Goal: Task Accomplishment & Management: Manage account settings

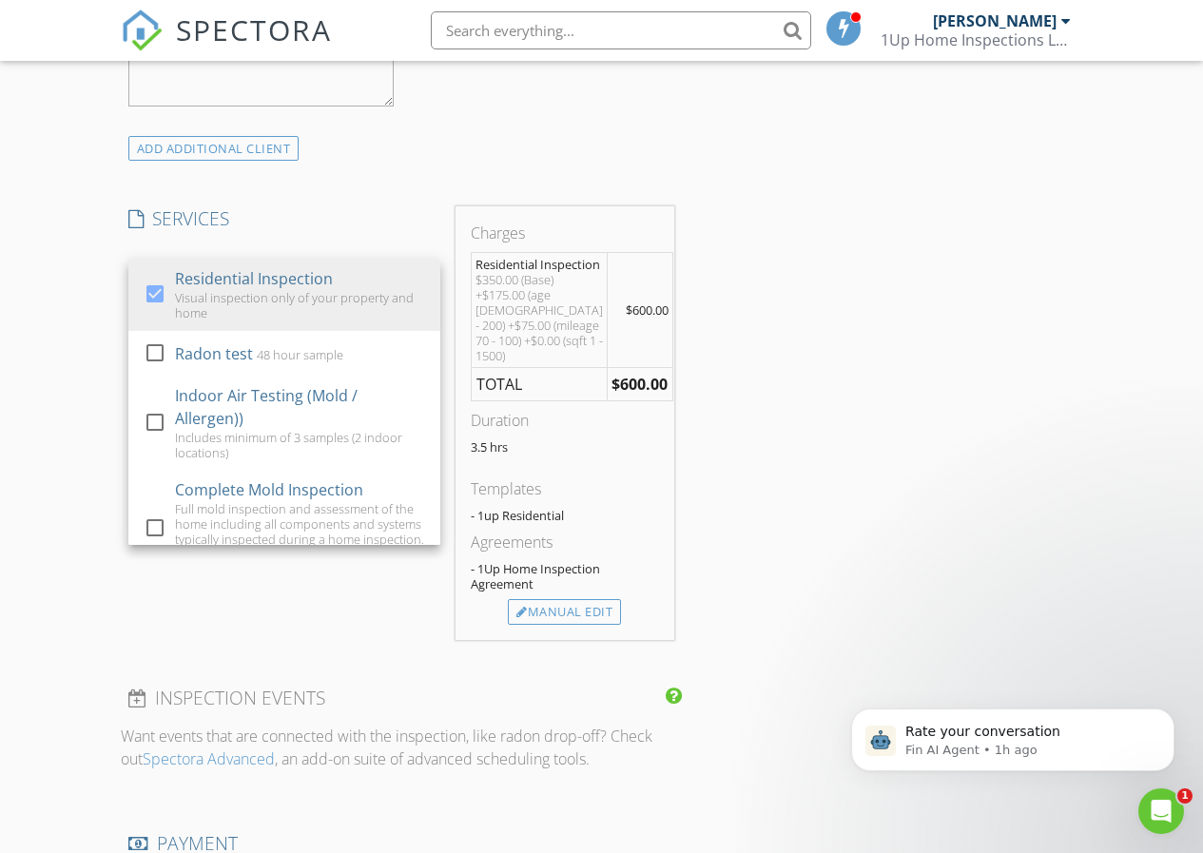
scroll to position [1617, 0]
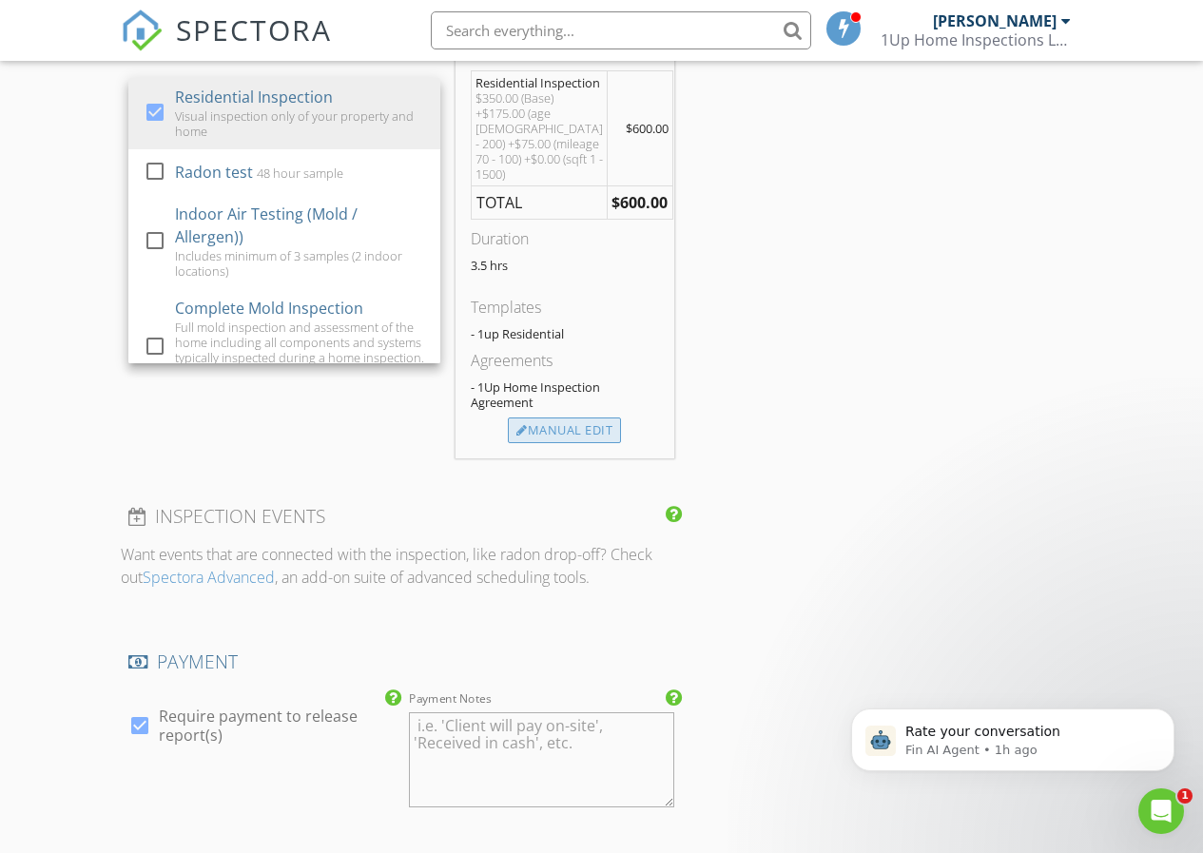
click at [569, 435] on div "Manual Edit" at bounding box center [564, 431] width 113 height 27
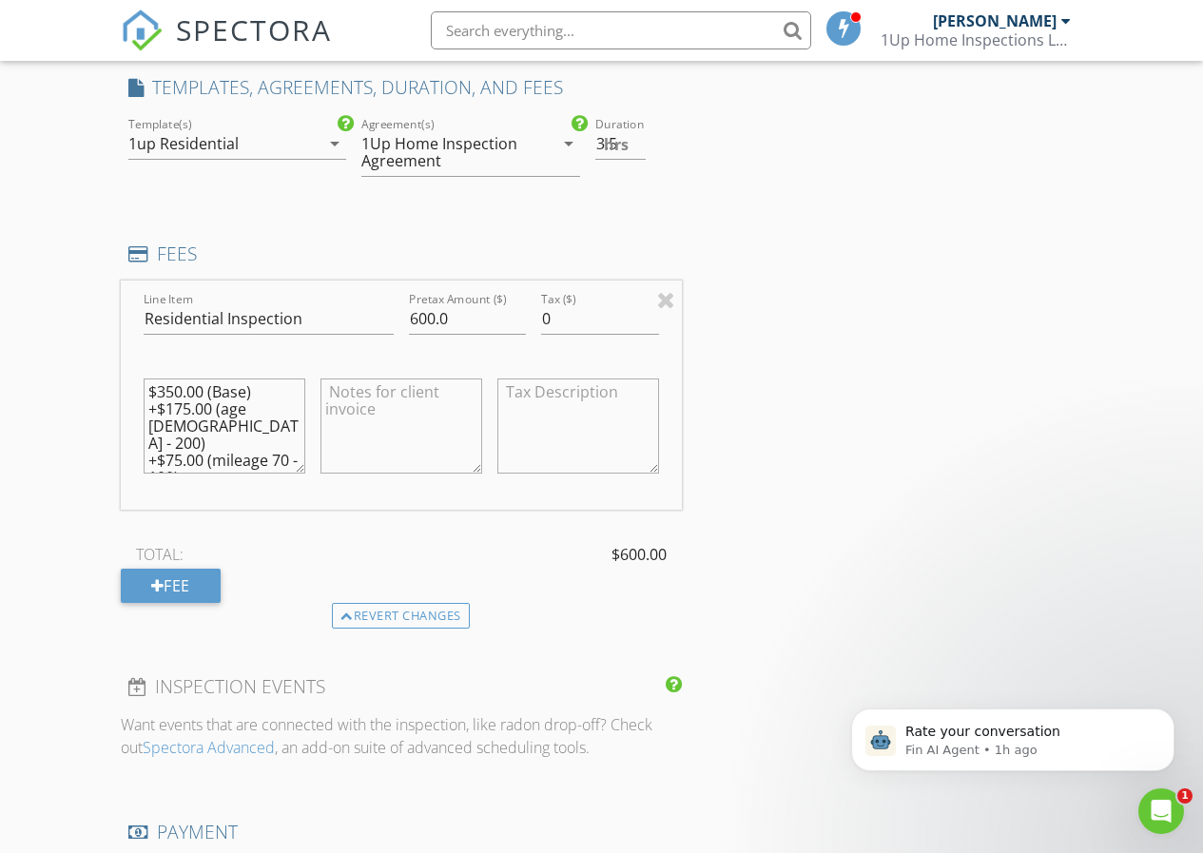
scroll to position [1522, 0]
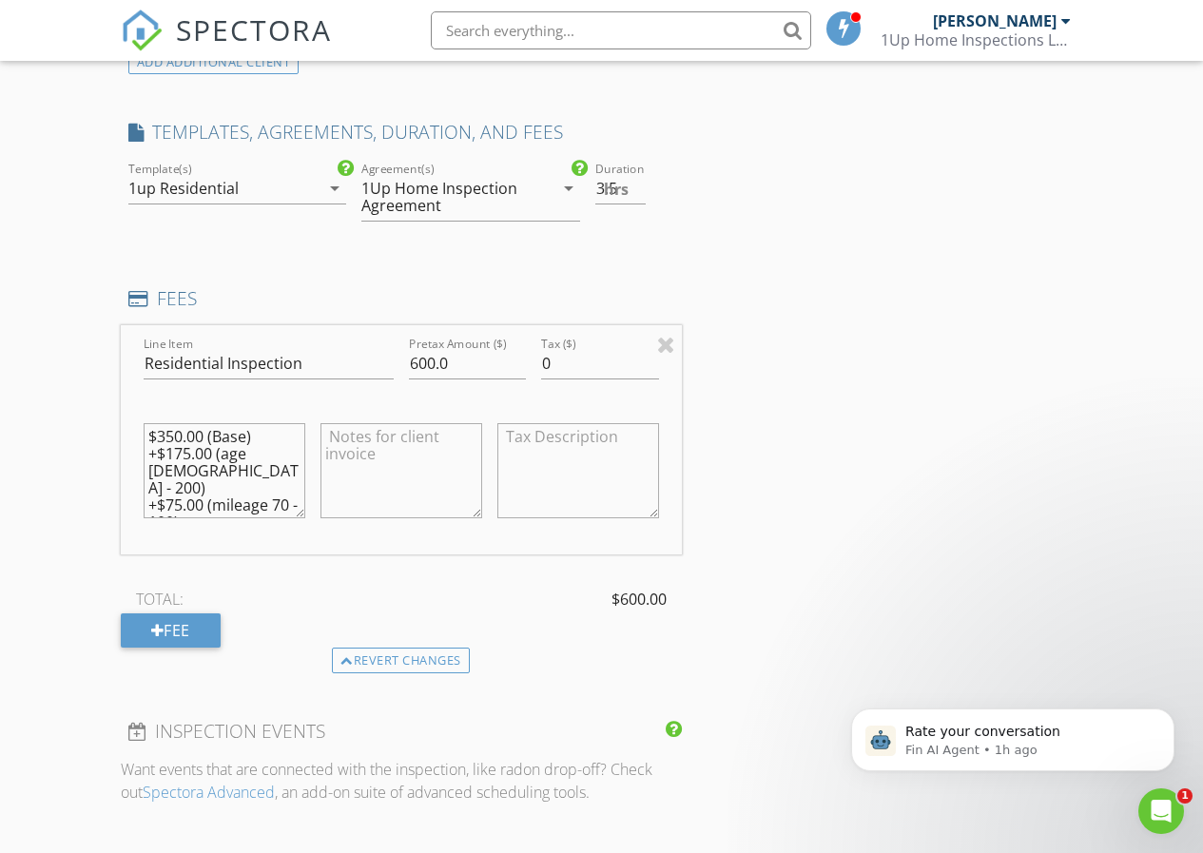
click at [551, 194] on div "1Up Home Inspection Agreement" at bounding box center [457, 197] width 192 height 48
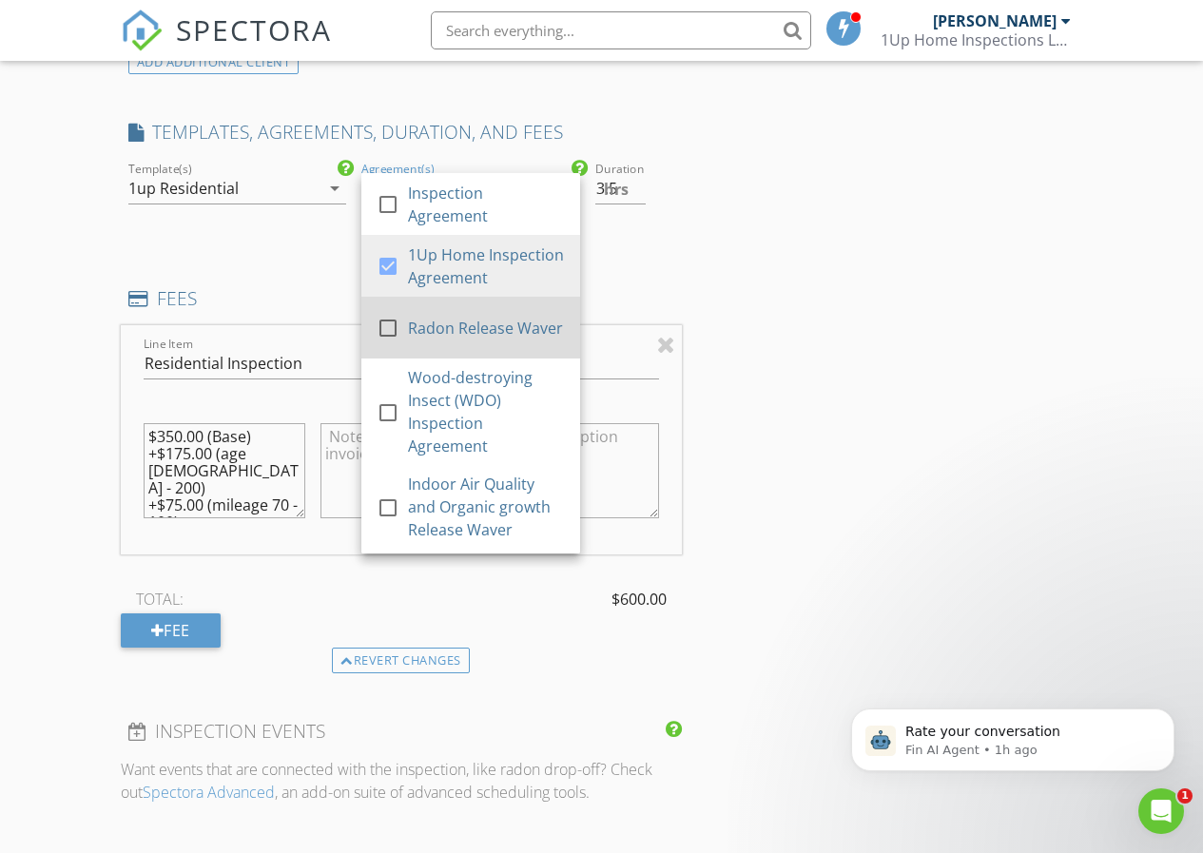
click at [393, 344] on div at bounding box center [388, 328] width 32 height 32
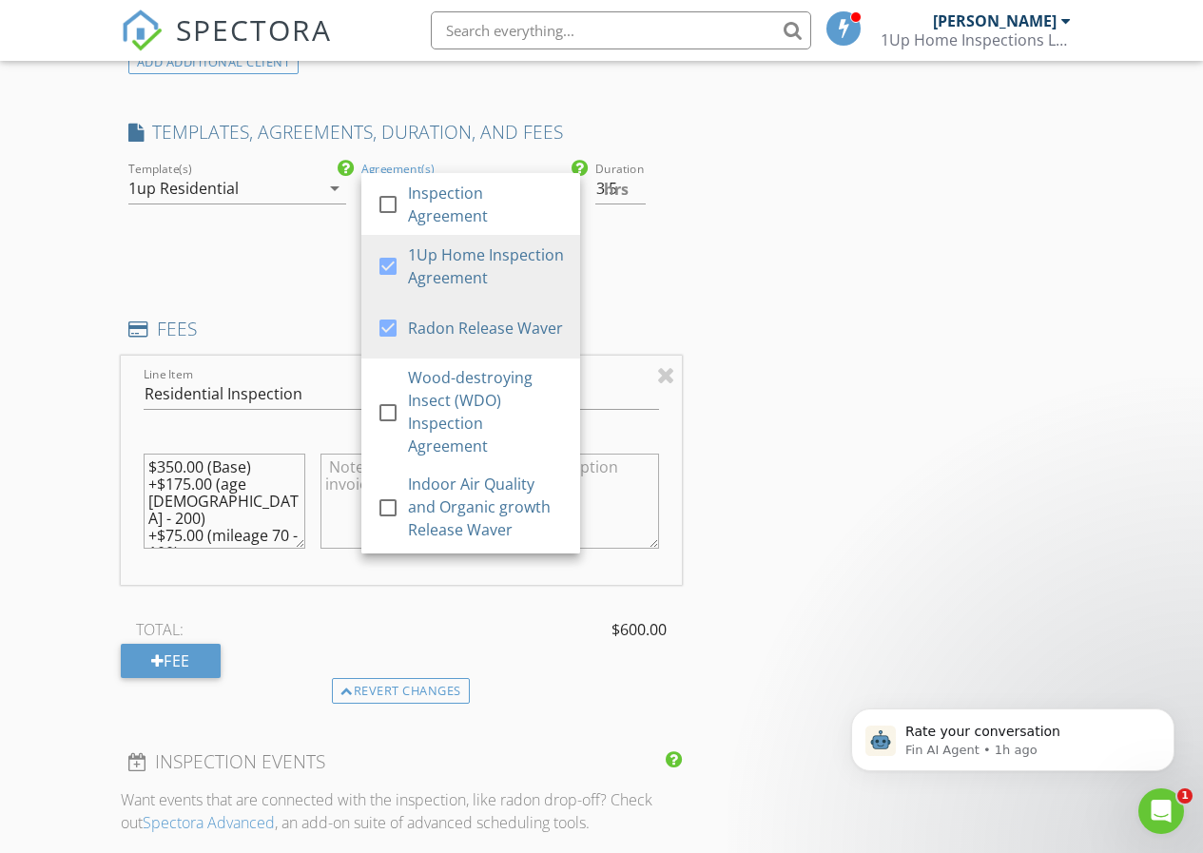
click at [826, 344] on div "INSPECTOR(S) check_box Troy Adams PRIMARY Troy Adams arrow_drop_down check_box_…" at bounding box center [602, 696] width 962 height 3955
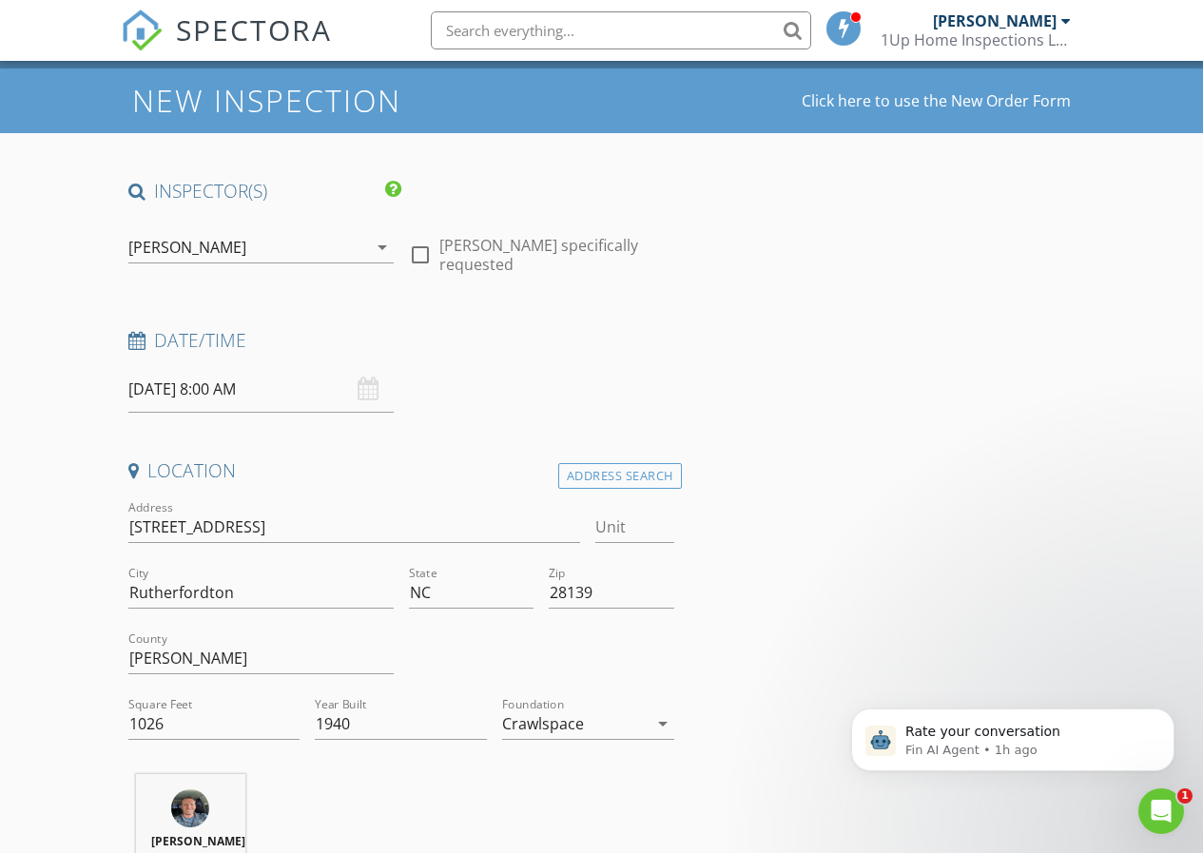
scroll to position [95, 0]
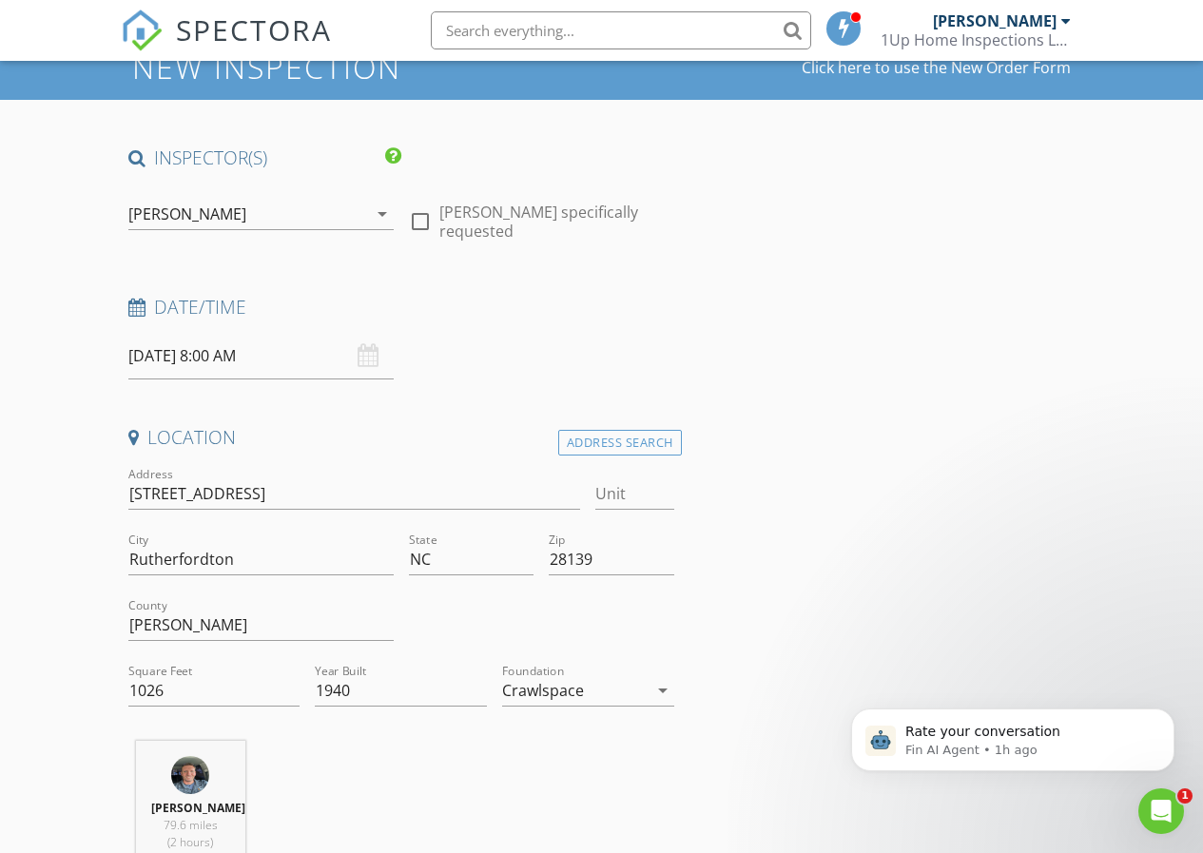
click at [369, 364] on div "08/29/2025 8:00 AM" at bounding box center [260, 356] width 265 height 47
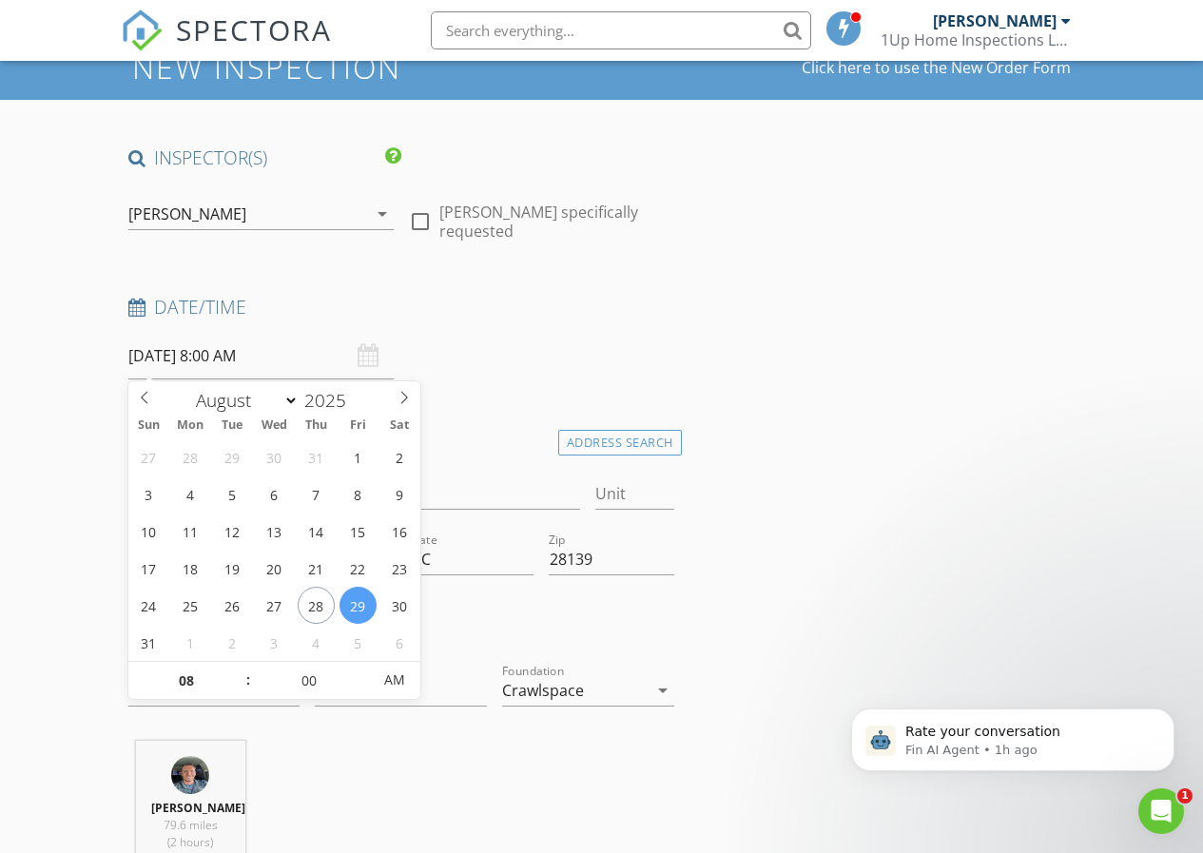
click at [241, 360] on input "08/29/2025 8:00 AM" at bounding box center [260, 356] width 265 height 47
select select "8"
click at [406, 397] on icon at bounding box center [404, 397] width 13 height 13
type input "09/01/2025 9:00 AM"
type input "09"
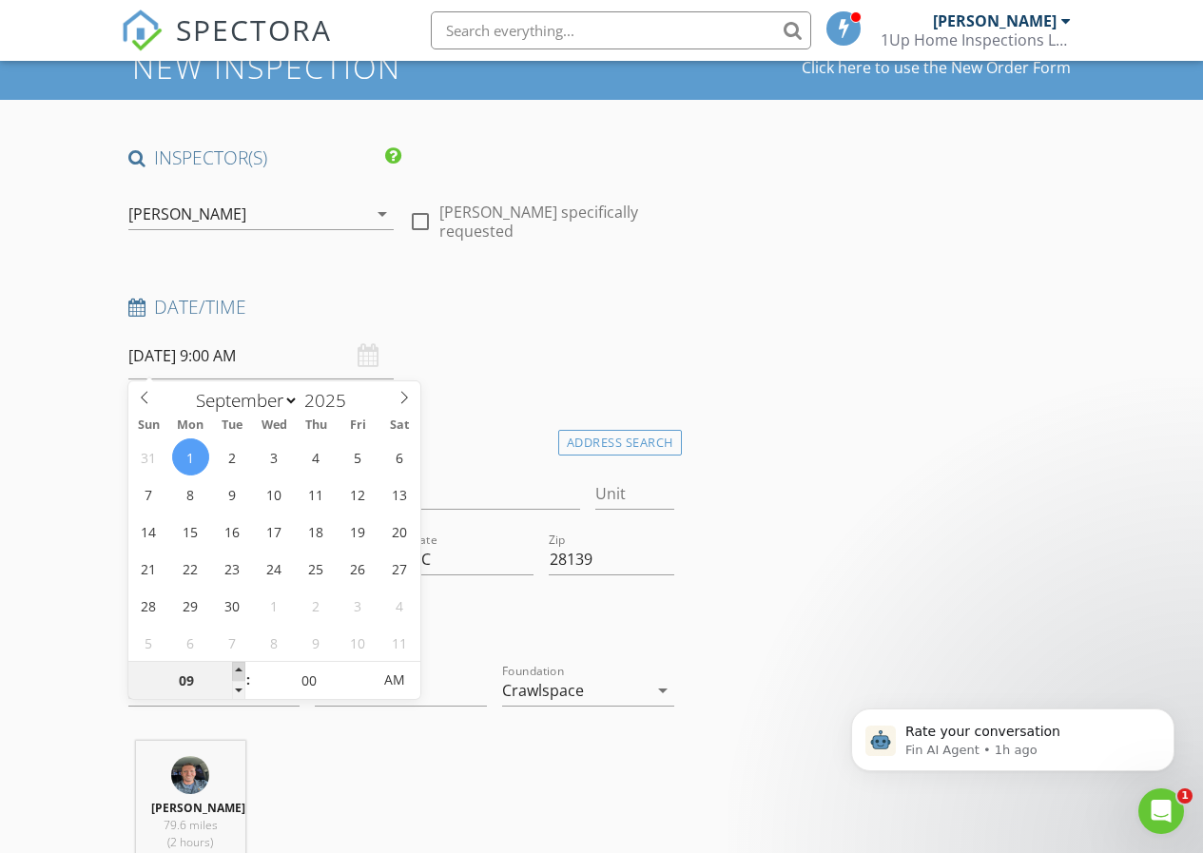
click at [238, 669] on span at bounding box center [238, 671] width 13 height 19
type input "09/01/2025 10:00 AM"
type input "10"
click at [238, 669] on span at bounding box center [238, 671] width 13 height 19
type input "09/01/2025 9:00 AM"
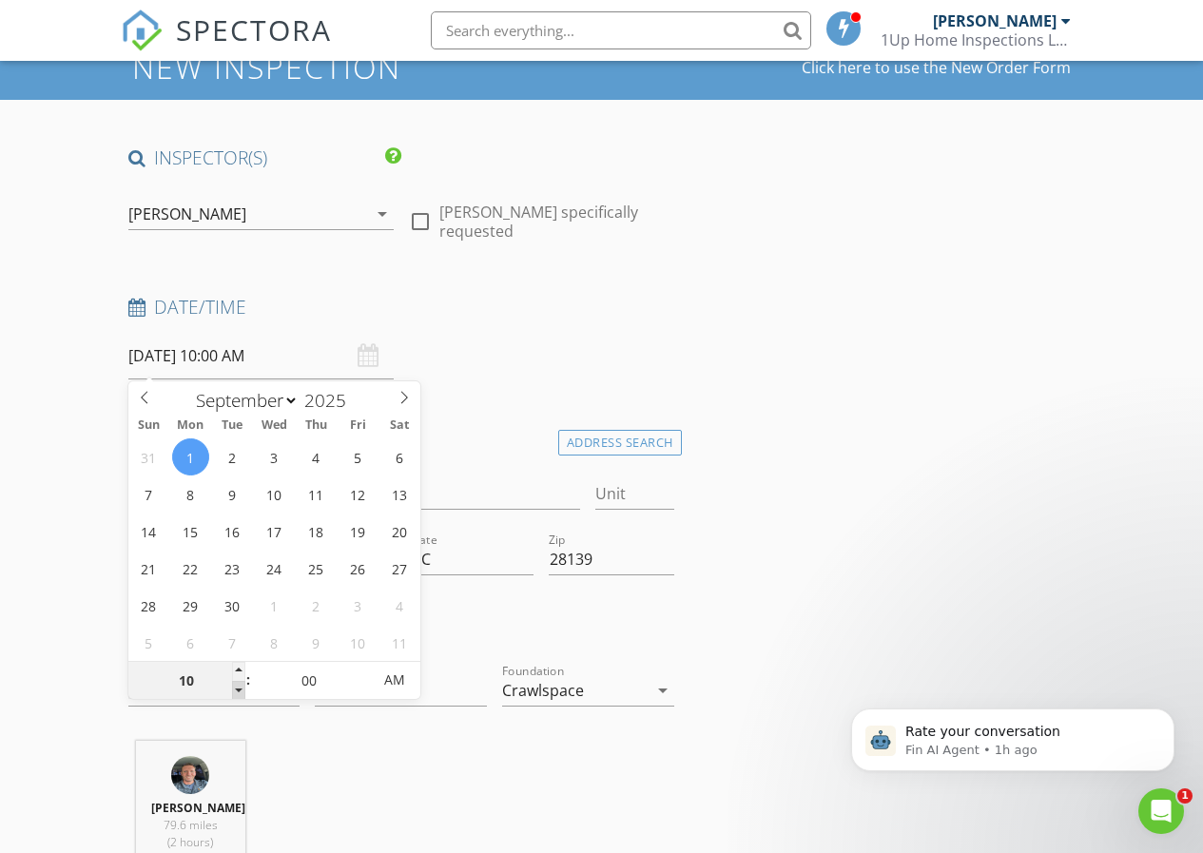
type input "09"
click at [237, 692] on span at bounding box center [238, 690] width 13 height 19
type input "09/01/2025 8:00 AM"
type input "08"
click at [237, 692] on span at bounding box center [238, 690] width 13 height 19
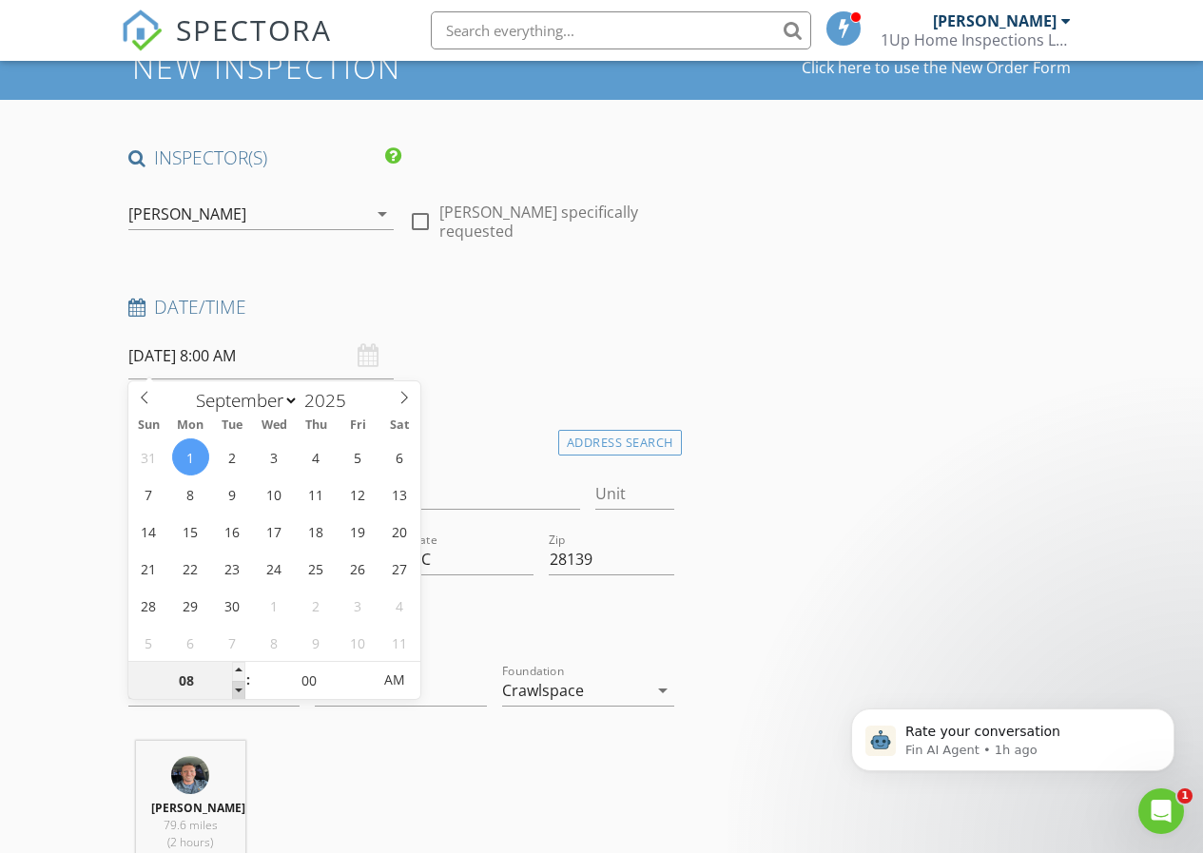
type input "09/01/2025 7:00 AM"
type input "07"
click at [237, 692] on span at bounding box center [238, 690] width 13 height 19
type input "09/01/2025 6:00 AM"
type input "06"
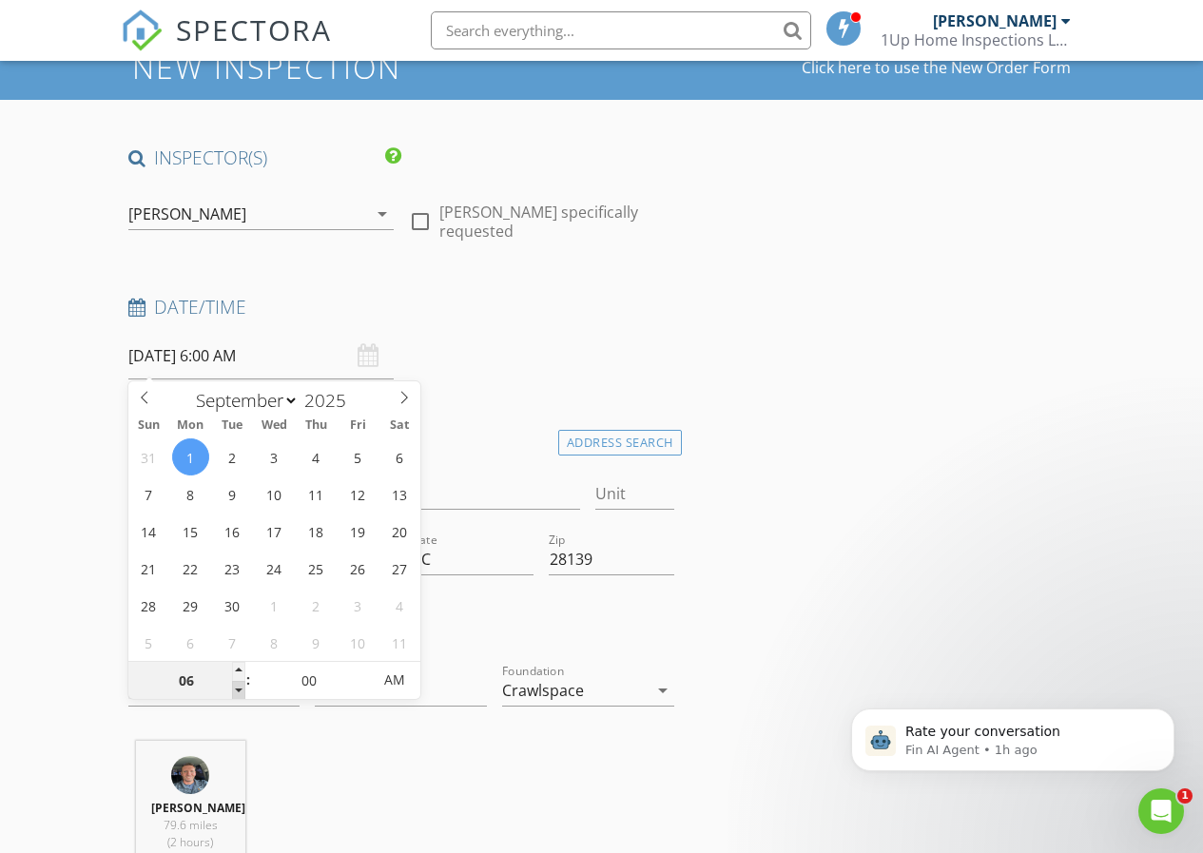
click at [237, 692] on span at bounding box center [238, 690] width 13 height 19
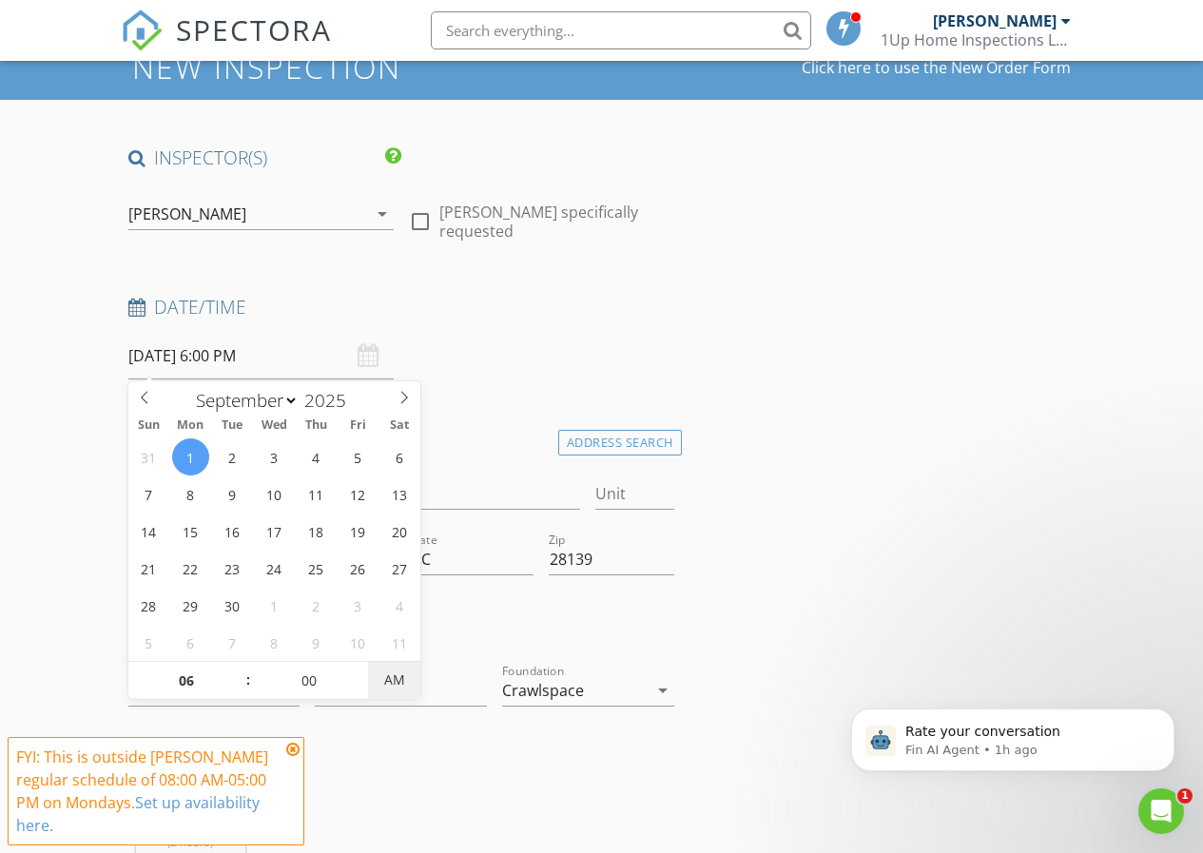
click at [397, 675] on span "AM" at bounding box center [394, 680] width 52 height 38
type input "09/01/2025 5:00 PM"
type input "05"
click at [238, 688] on span at bounding box center [238, 690] width 13 height 19
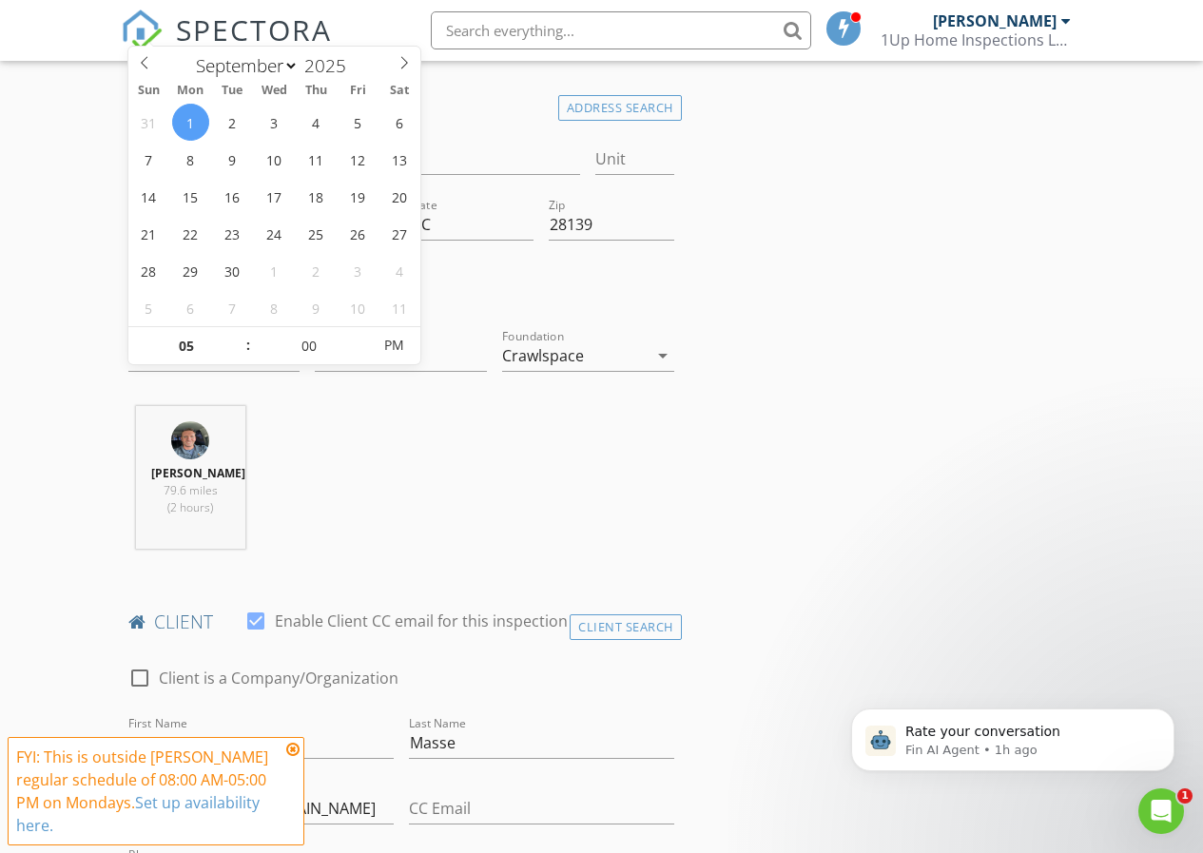
scroll to position [476, 0]
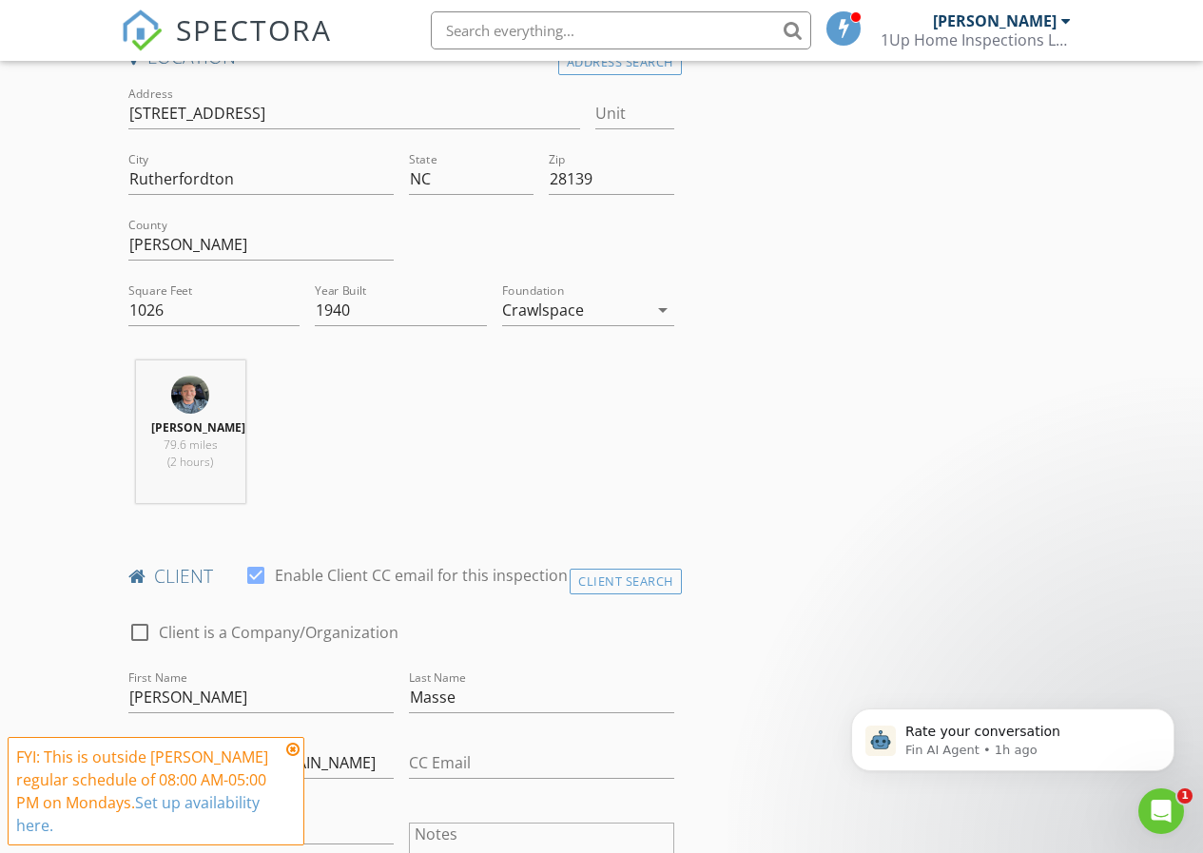
click at [295, 748] on icon at bounding box center [292, 749] width 13 height 15
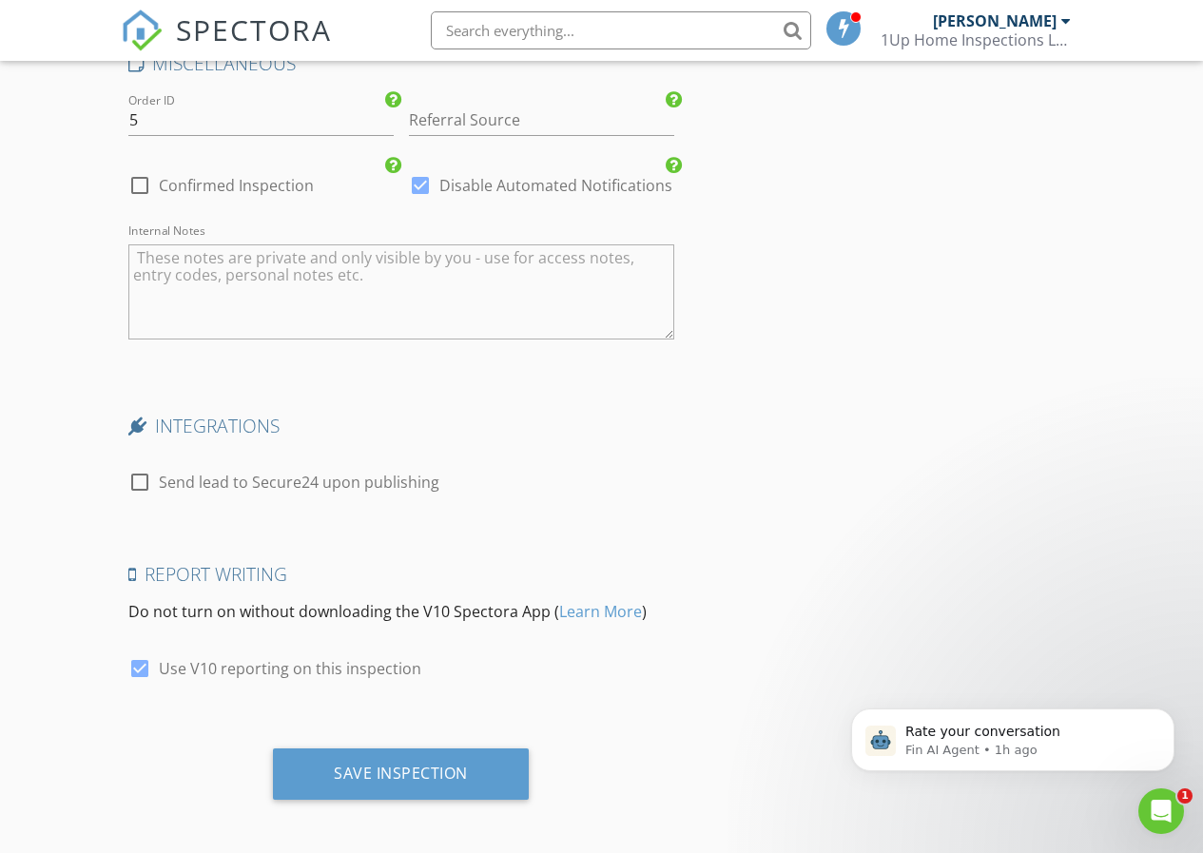
scroll to position [3388, 0]
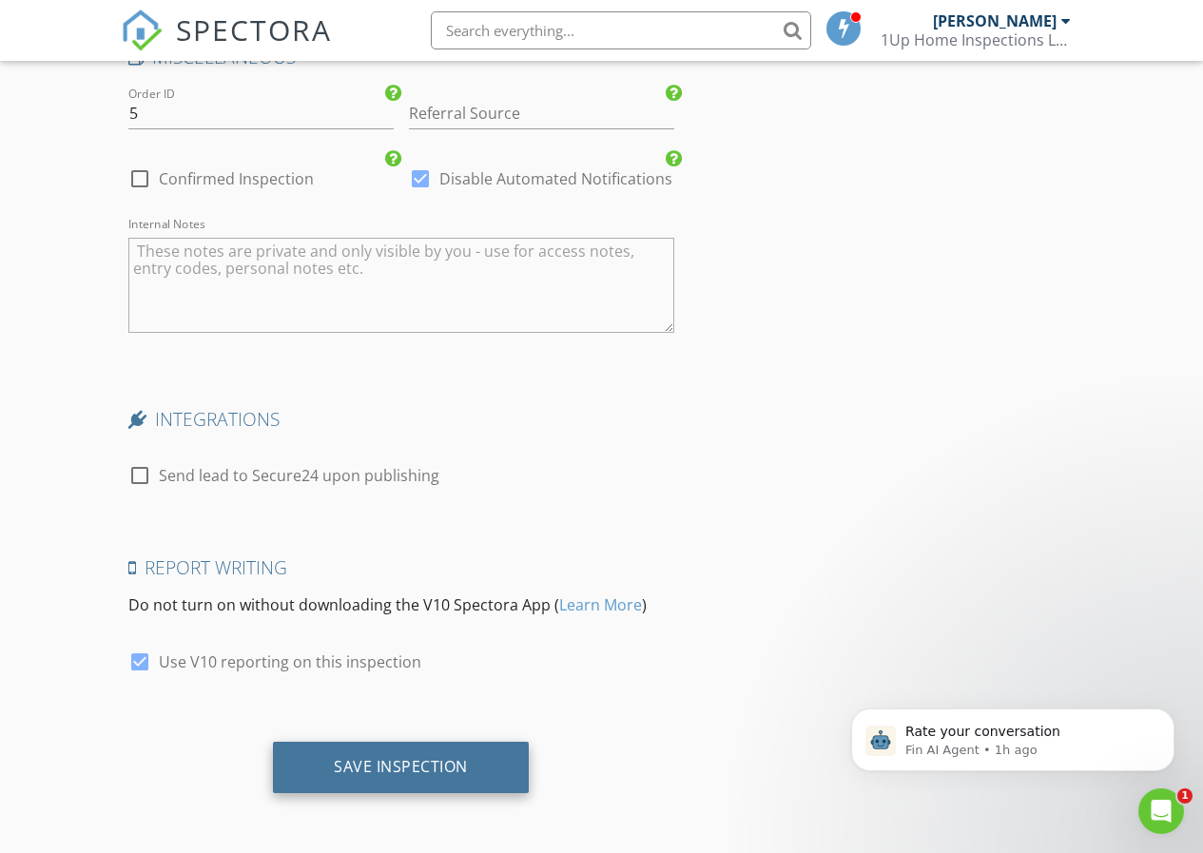
click at [380, 769] on div "Save Inspection" at bounding box center [401, 766] width 134 height 19
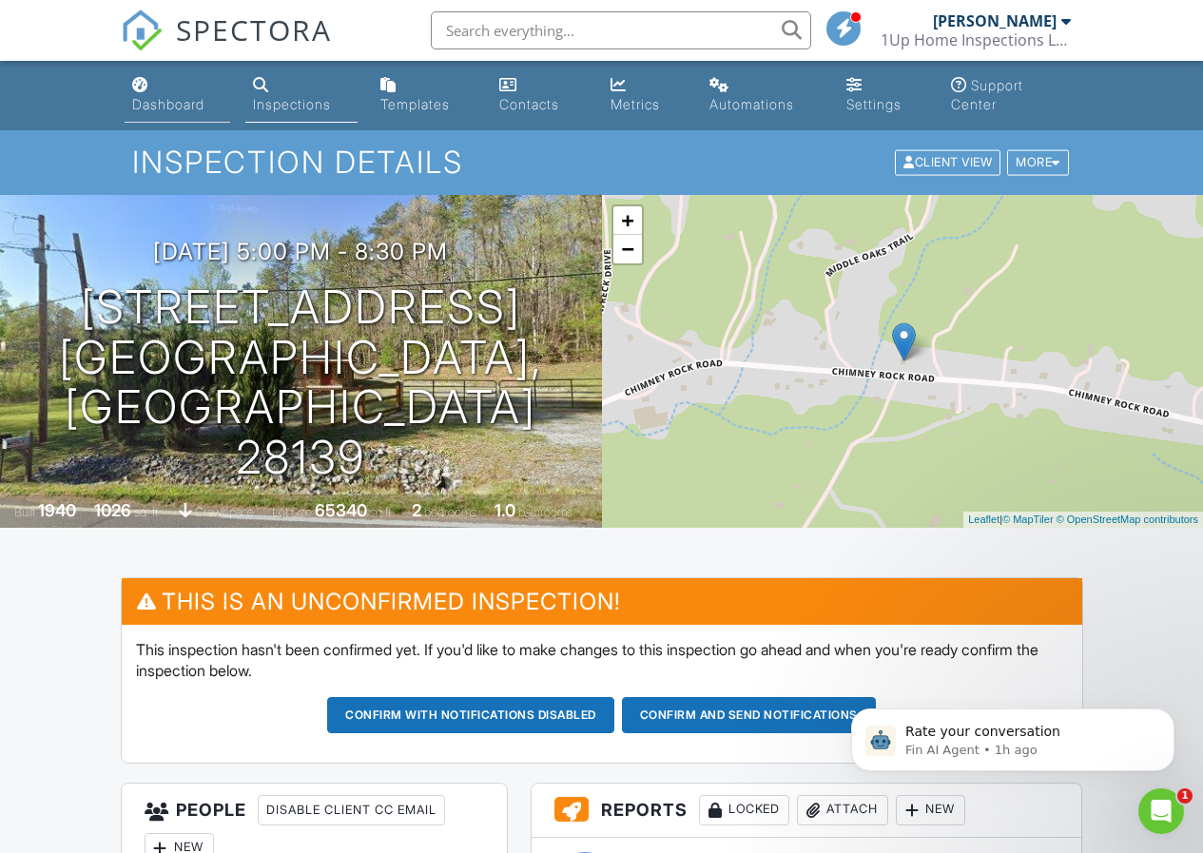
click at [164, 100] on div "Dashboard" at bounding box center [168, 104] width 72 height 16
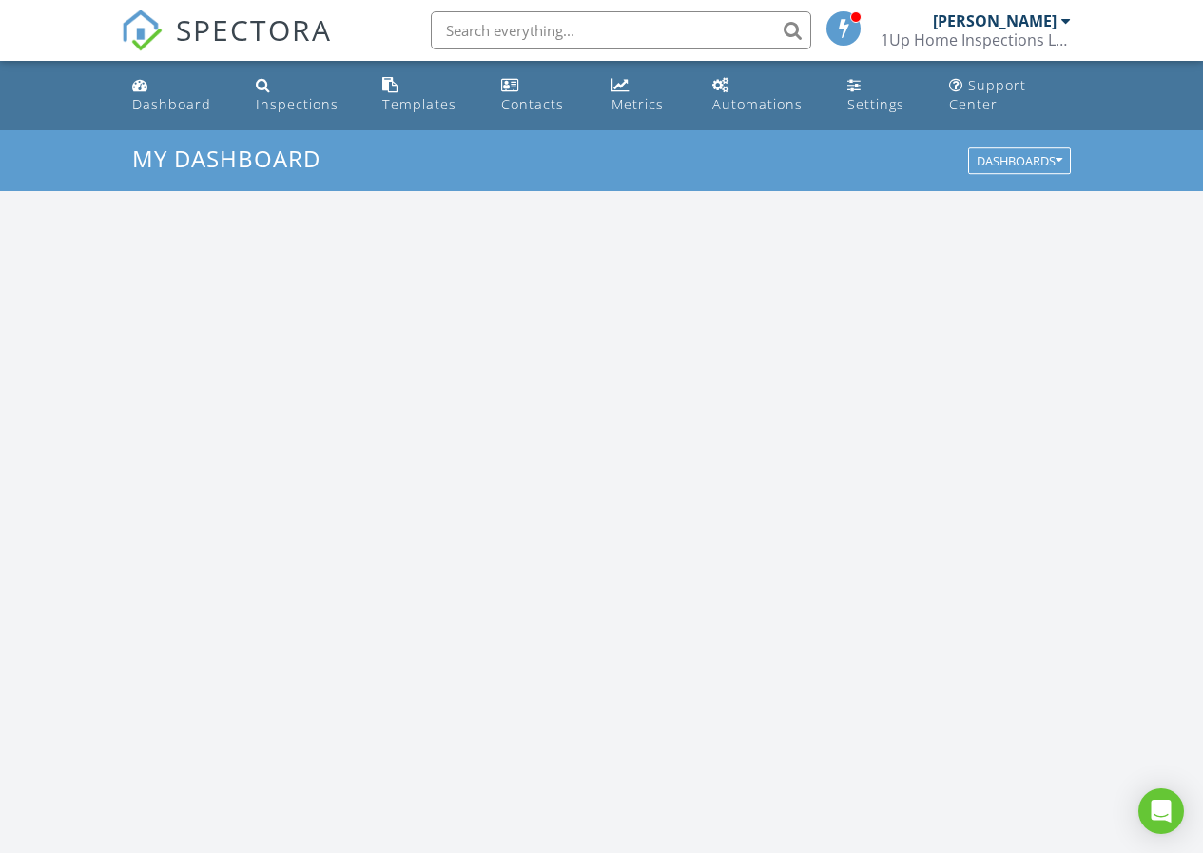
scroll to position [1760, 1233]
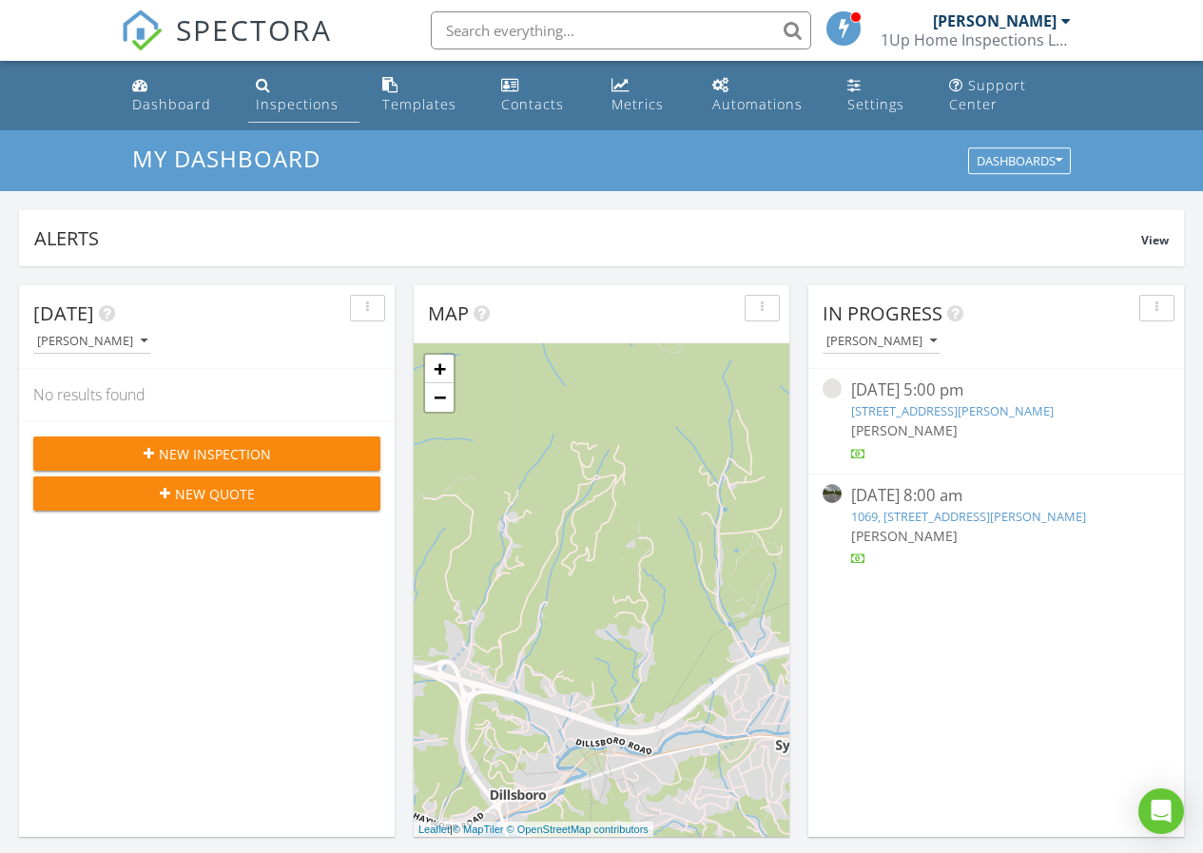
click at [272, 97] on div "Inspections" at bounding box center [297, 104] width 83 height 18
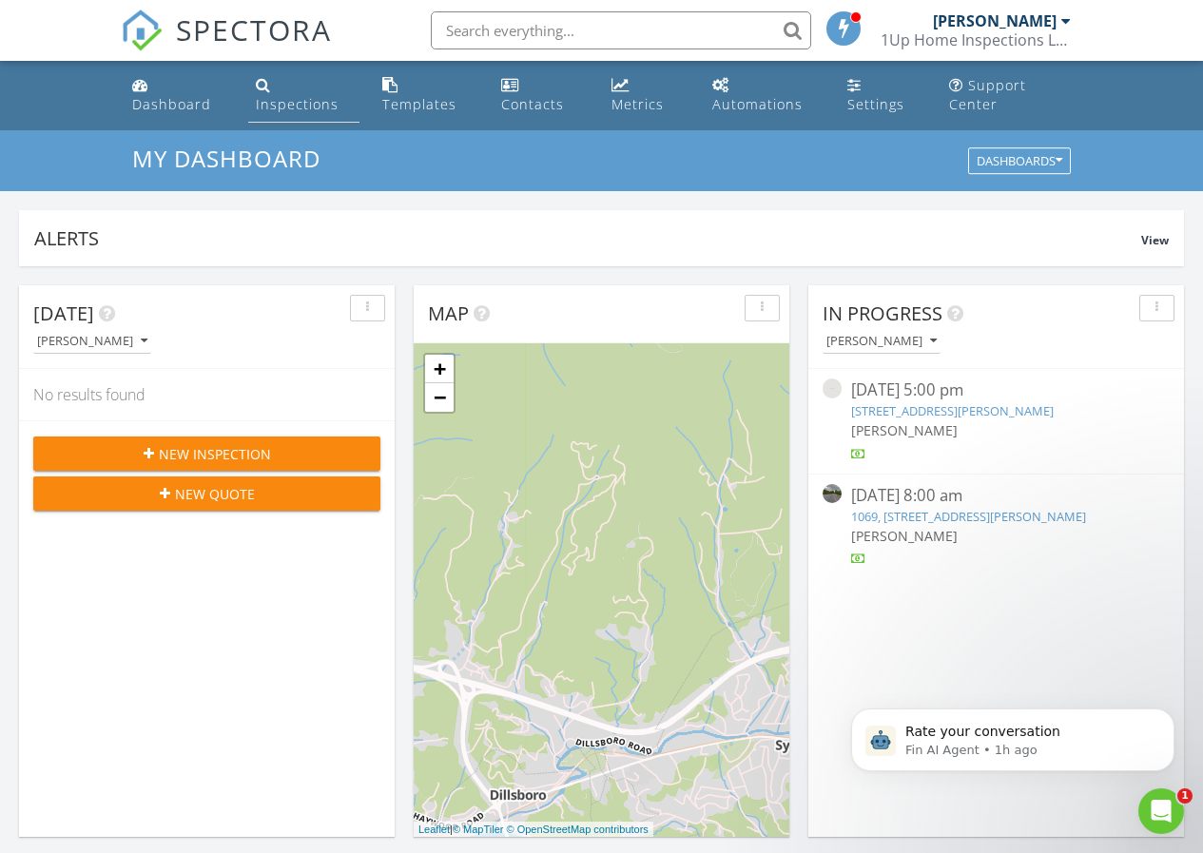
scroll to position [0, 0]
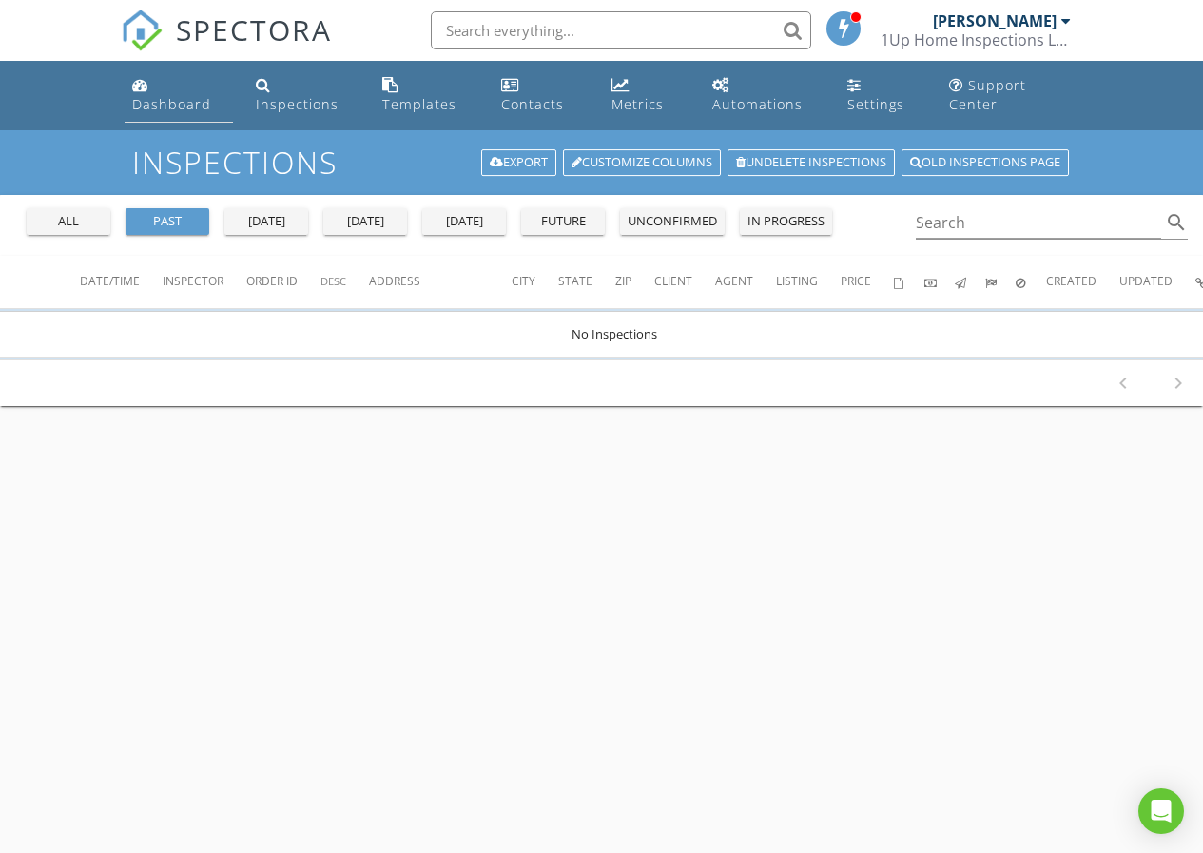
click at [165, 100] on div "Dashboard" at bounding box center [171, 104] width 79 height 18
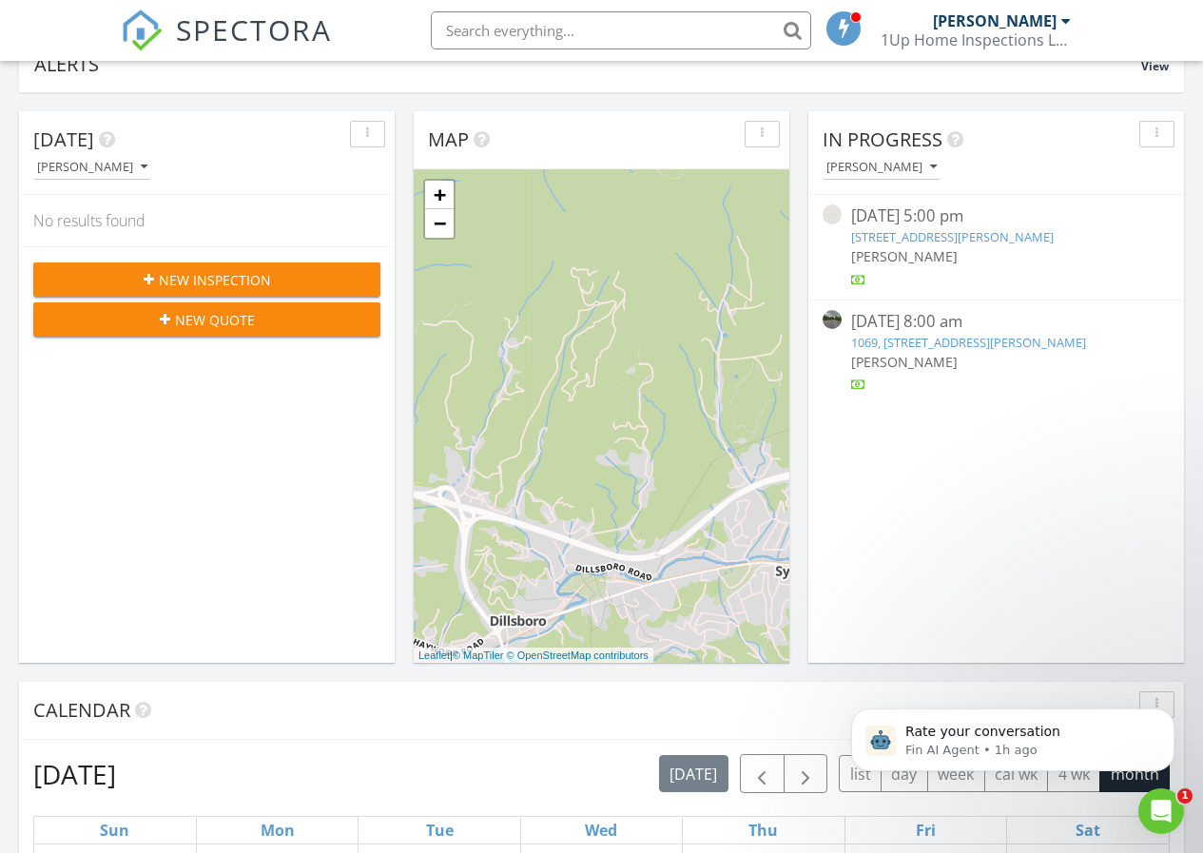
scroll to position [141, 0]
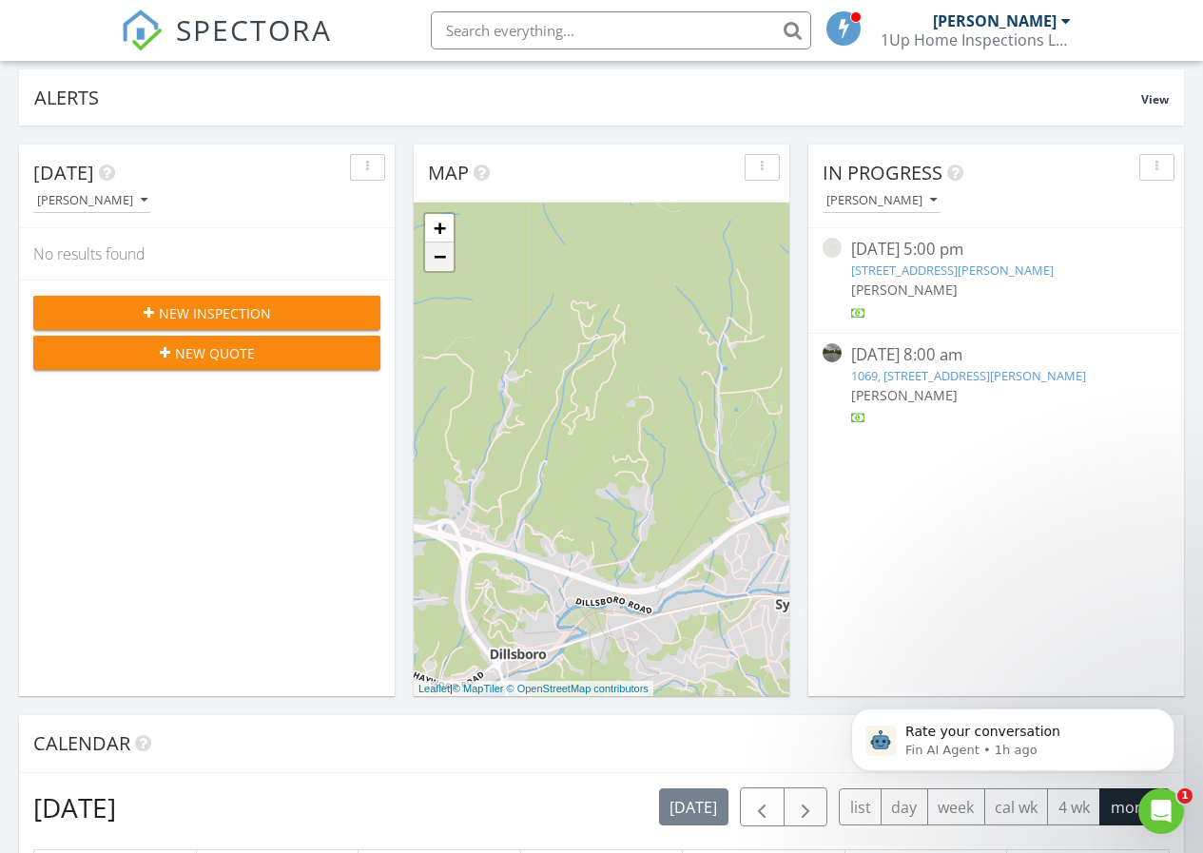
click at [441, 257] on link "−" at bounding box center [439, 257] width 29 height 29
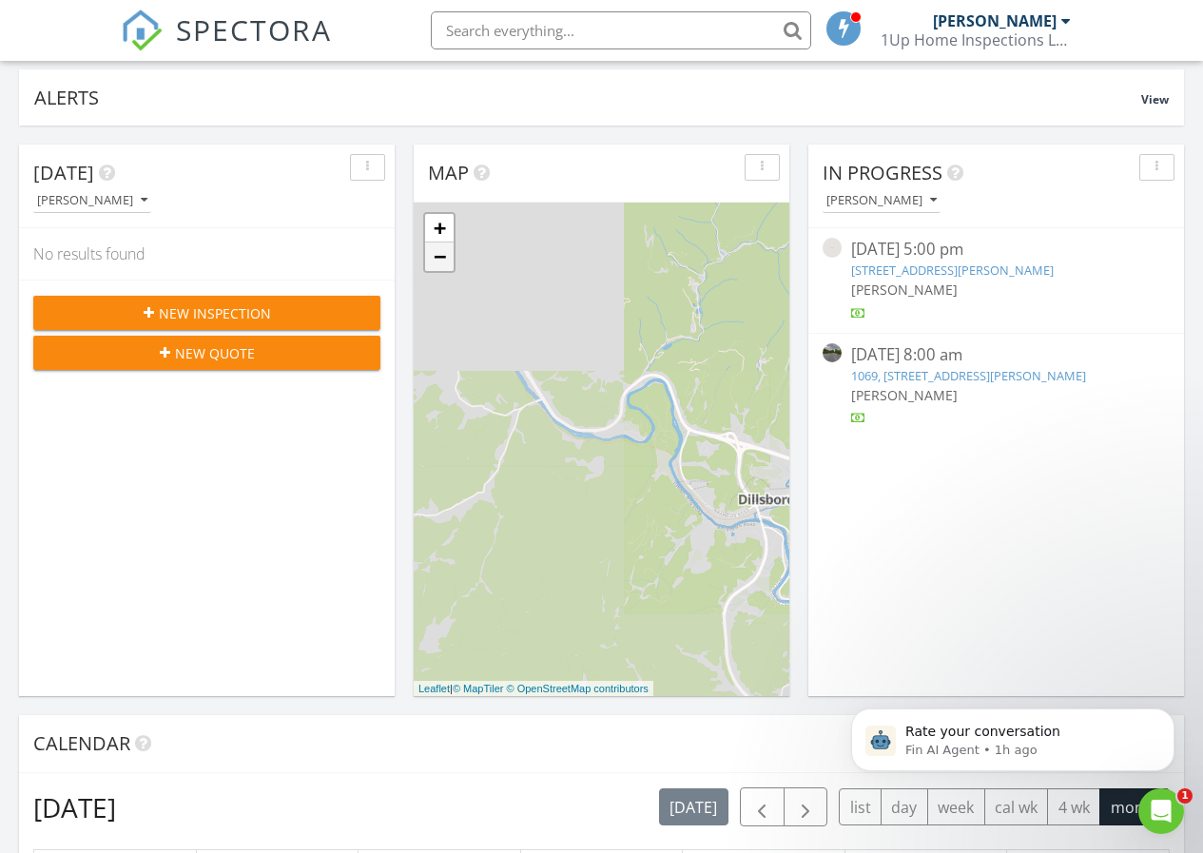
click at [441, 257] on link "−" at bounding box center [439, 257] width 29 height 29
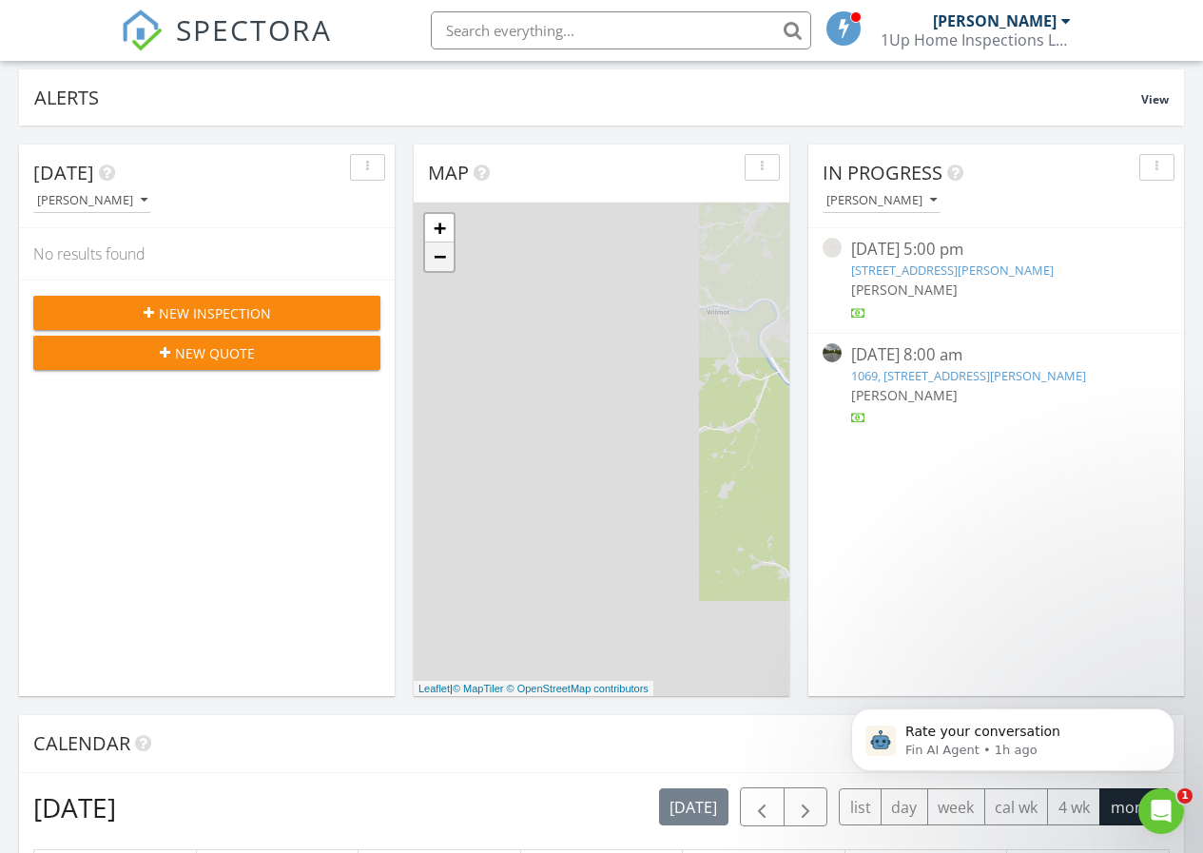
click at [441, 257] on link "−" at bounding box center [439, 257] width 29 height 29
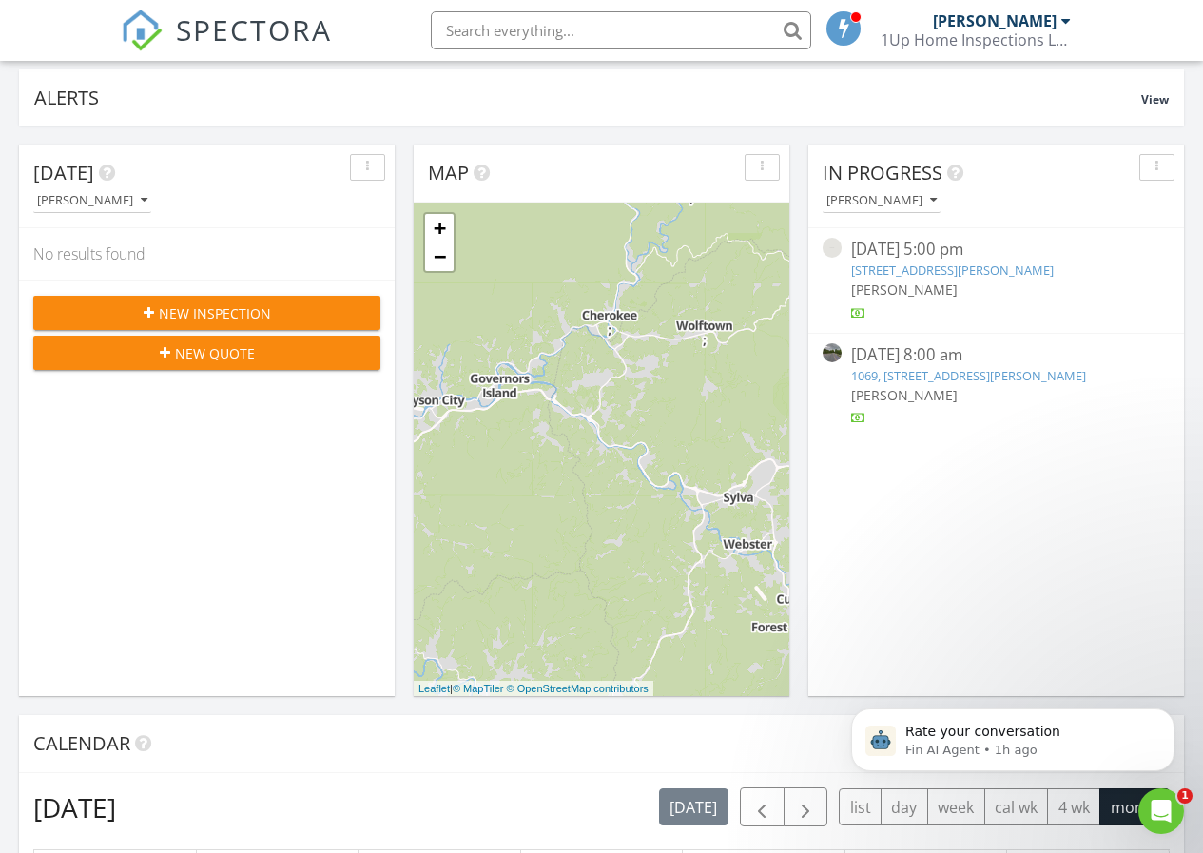
drag, startPoint x: 736, startPoint y: 340, endPoint x: 481, endPoint y: 461, distance: 282.1
click at [481, 461] on div "+ − Leaflet | © MapTiler © OpenStreetMap contributors" at bounding box center [602, 450] width 376 height 494
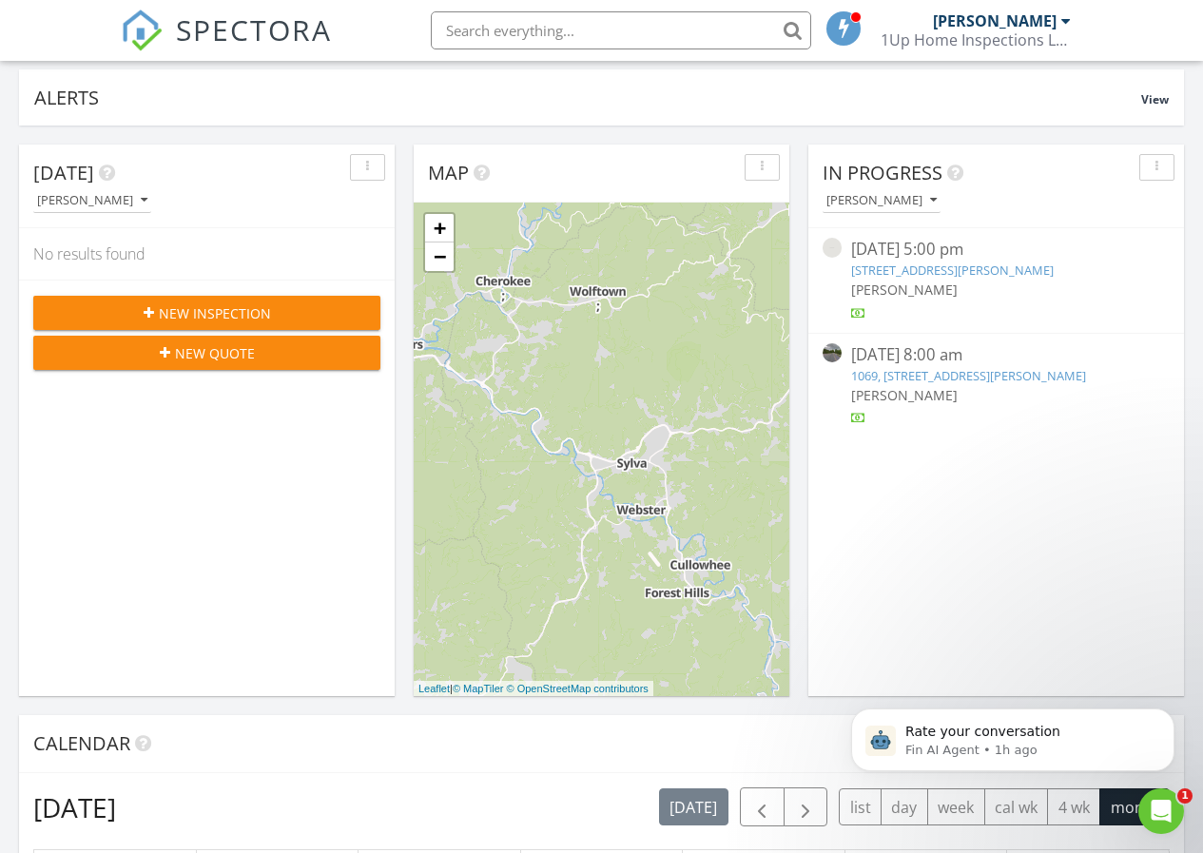
drag, startPoint x: 641, startPoint y: 369, endPoint x: 568, endPoint y: 318, distance: 89.4
click at [568, 318] on div "+ − Leaflet | © MapTiler © OpenStreetMap contributors" at bounding box center [602, 450] width 376 height 494
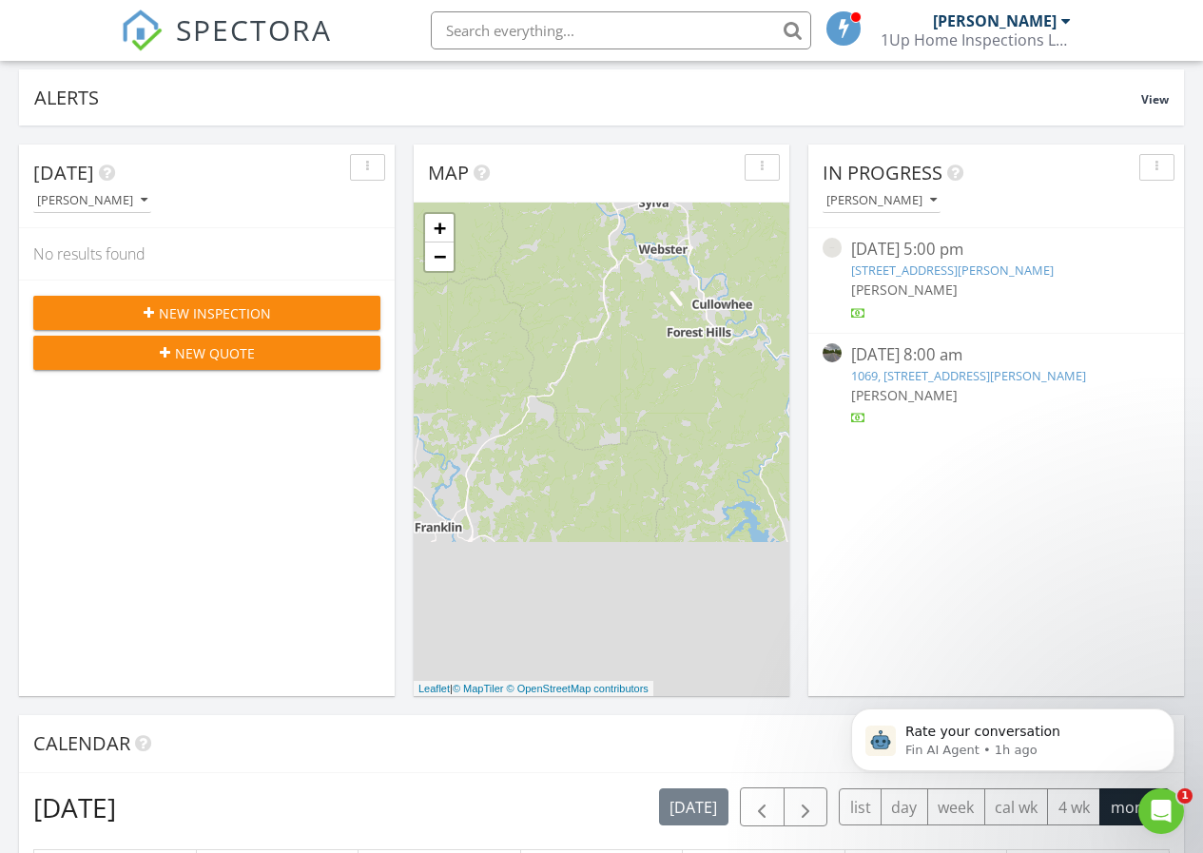
drag, startPoint x: 649, startPoint y: 539, endPoint x: 666, endPoint y: 291, distance: 248.8
click at [666, 291] on div "+ − Leaflet | © MapTiler © OpenStreetMap contributors" at bounding box center [602, 450] width 376 height 494
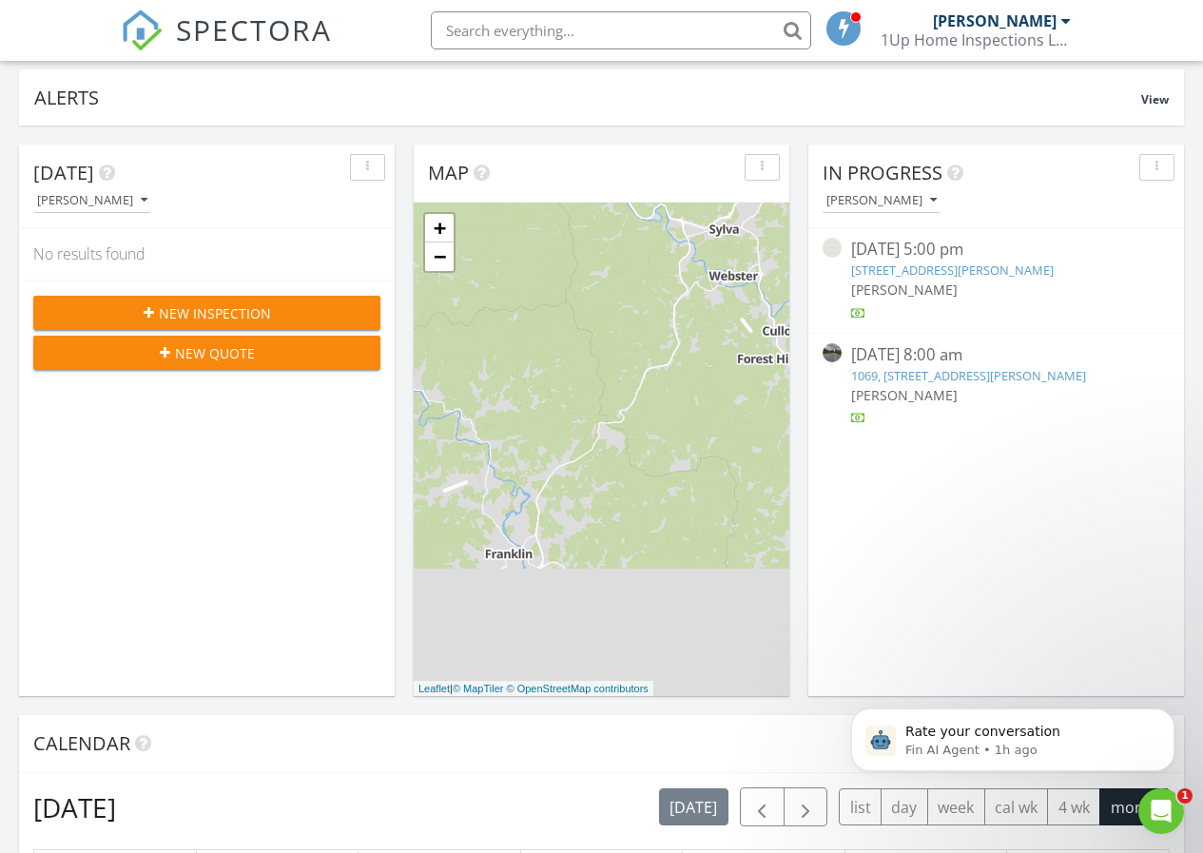
drag, startPoint x: 624, startPoint y: 422, endPoint x: 662, endPoint y: 462, distance: 55.2
click at [662, 462] on div "+ − Leaflet | © MapTiler © OpenStreetMap contributors" at bounding box center [602, 450] width 376 height 494
click at [445, 263] on link "−" at bounding box center [439, 257] width 29 height 29
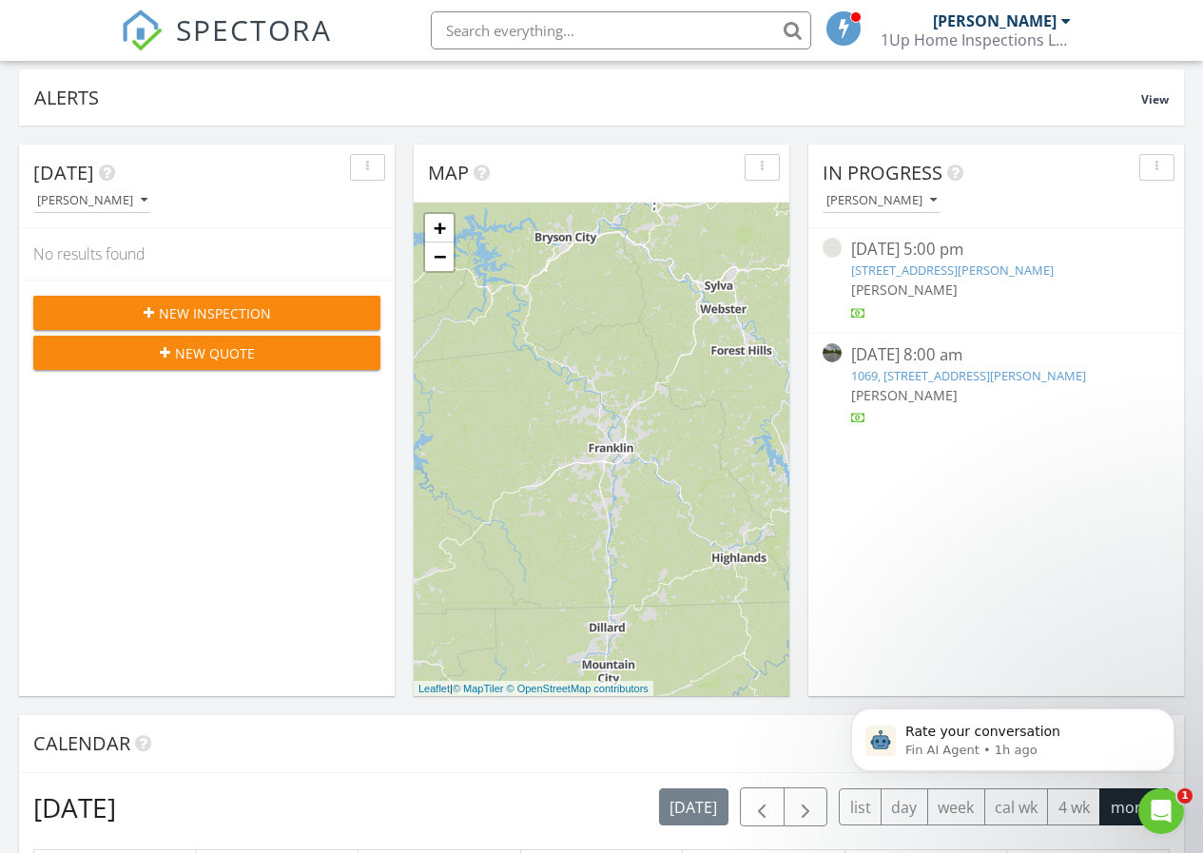
drag, startPoint x: 687, startPoint y: 400, endPoint x: 547, endPoint y: 396, distance: 139.9
click at [526, 398] on div "+ − Leaflet | © MapTiler © OpenStreetMap contributors" at bounding box center [602, 450] width 376 height 494
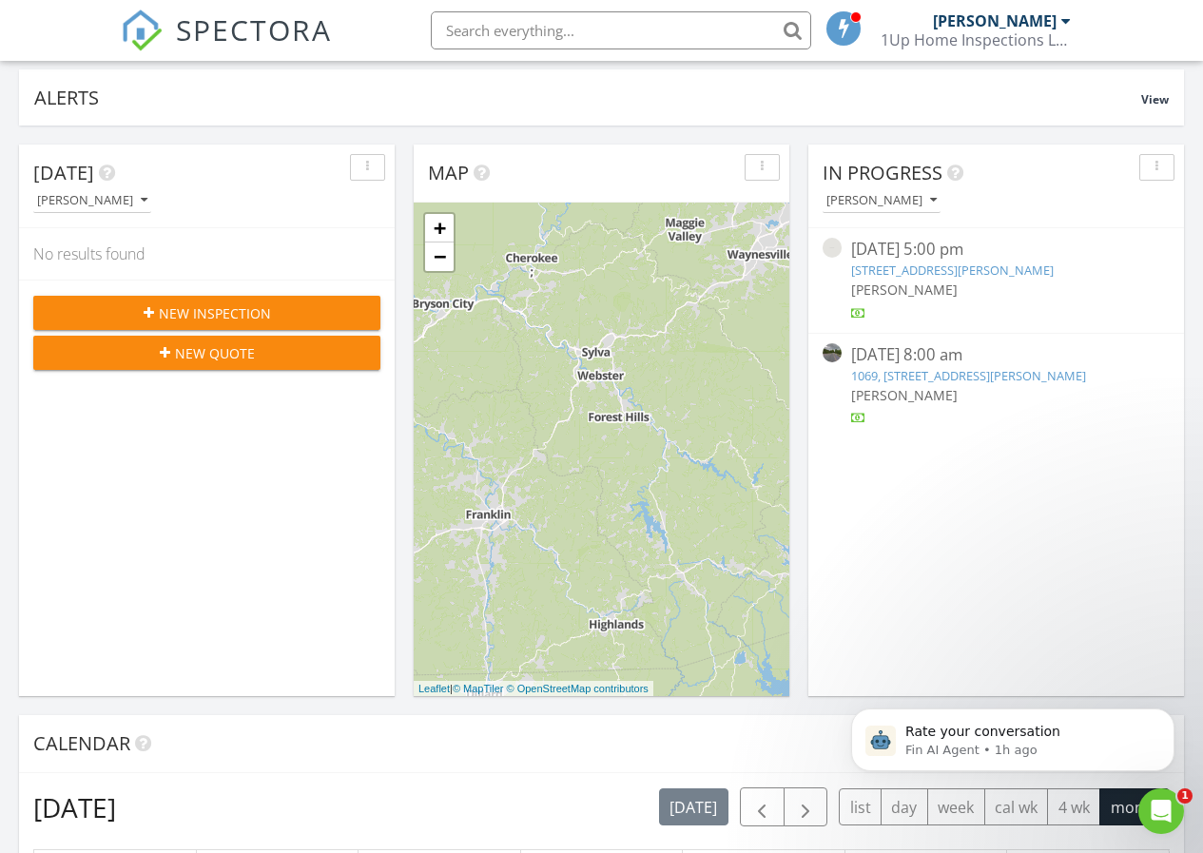
drag, startPoint x: 692, startPoint y: 389, endPoint x: 571, endPoint y: 456, distance: 138.7
click at [571, 456] on div "+ − Leaflet | © MapTiler © OpenStreetMap contributors" at bounding box center [602, 450] width 376 height 494
click at [1154, 172] on div "button" at bounding box center [1157, 167] width 18 height 13
click at [1026, 536] on div "In Progress Troy Adams 08/18/25 5:00 pm 143 Hubert McCall Dr, Balsam Grove, NC …" at bounding box center [996, 421] width 376 height 552
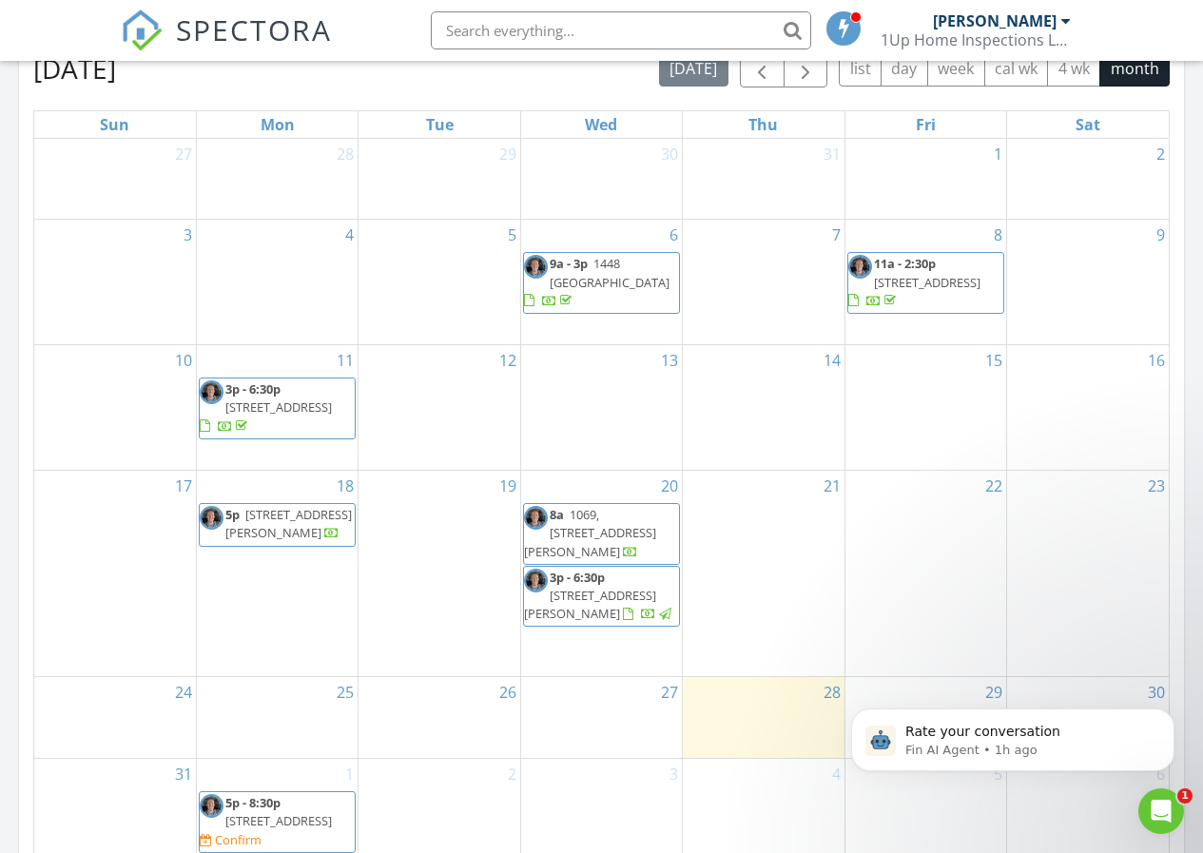
scroll to position [902, 0]
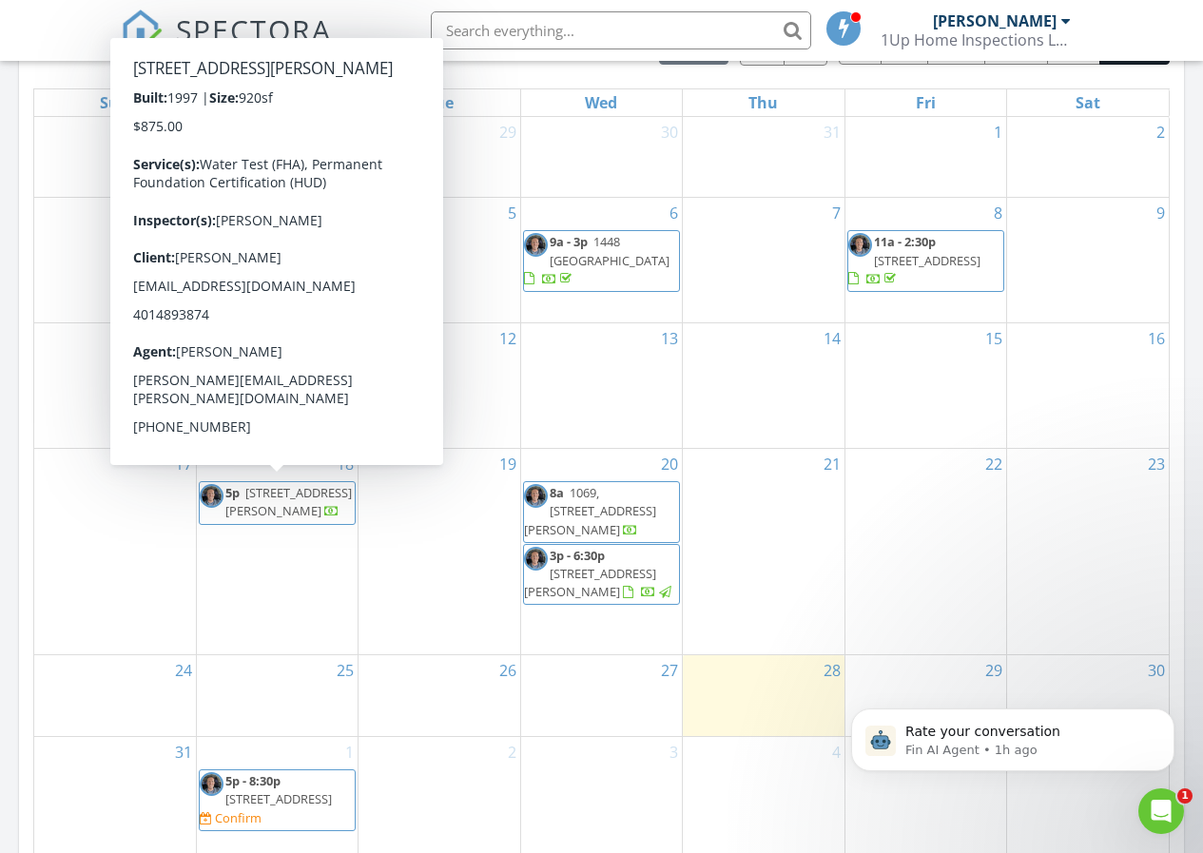
click at [292, 498] on span "[STREET_ADDRESS][PERSON_NAME]" at bounding box center [288, 501] width 126 height 35
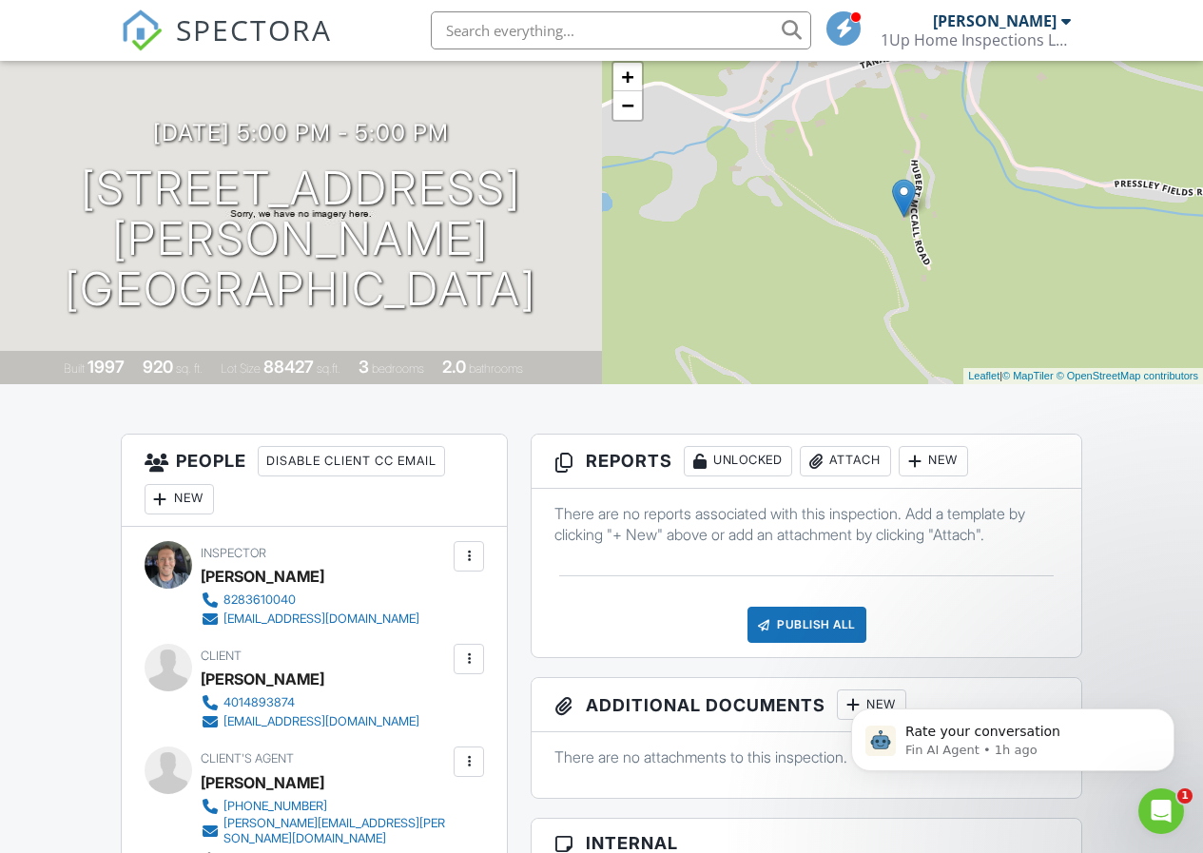
scroll to position [158, 0]
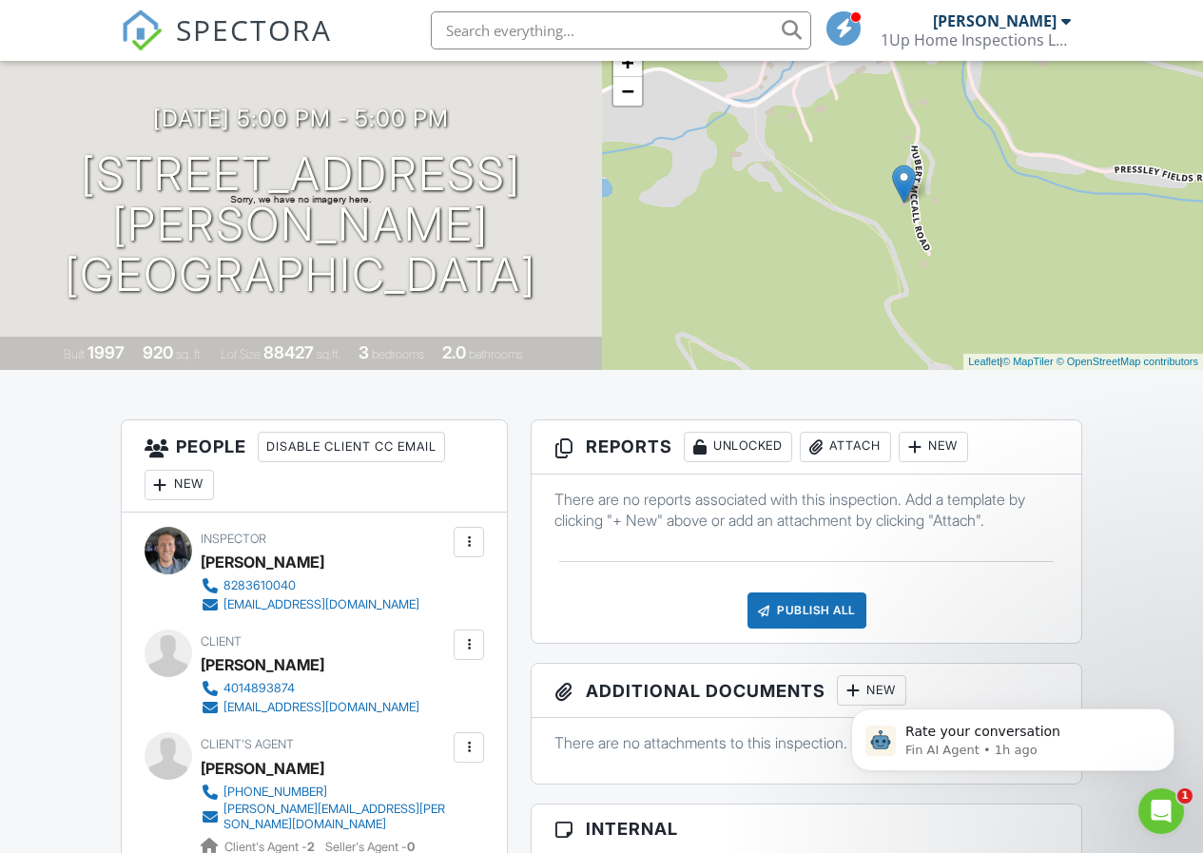
drag, startPoint x: 1213, startPoint y: 229, endPoint x: 1214, endPoint y: 282, distance: 52.3
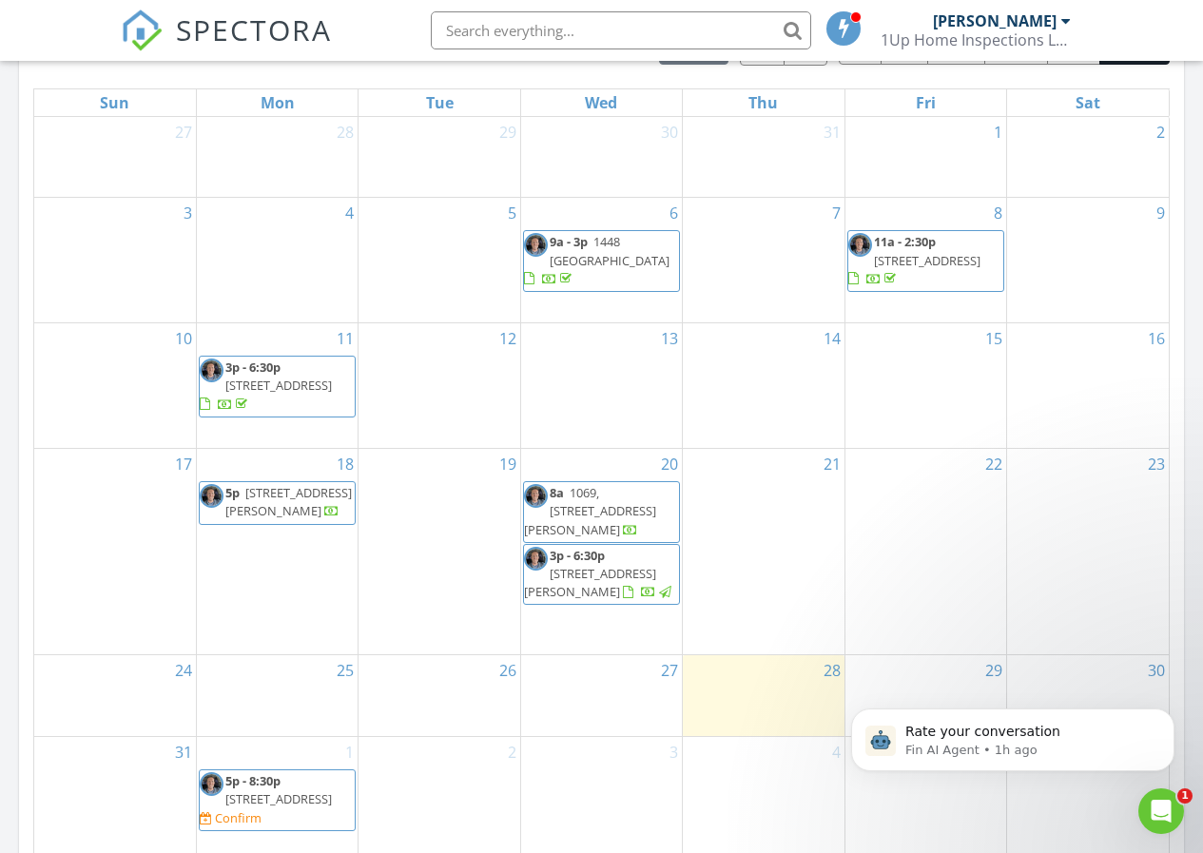
click at [279, 495] on span "[STREET_ADDRESS][PERSON_NAME]" at bounding box center [288, 501] width 126 height 35
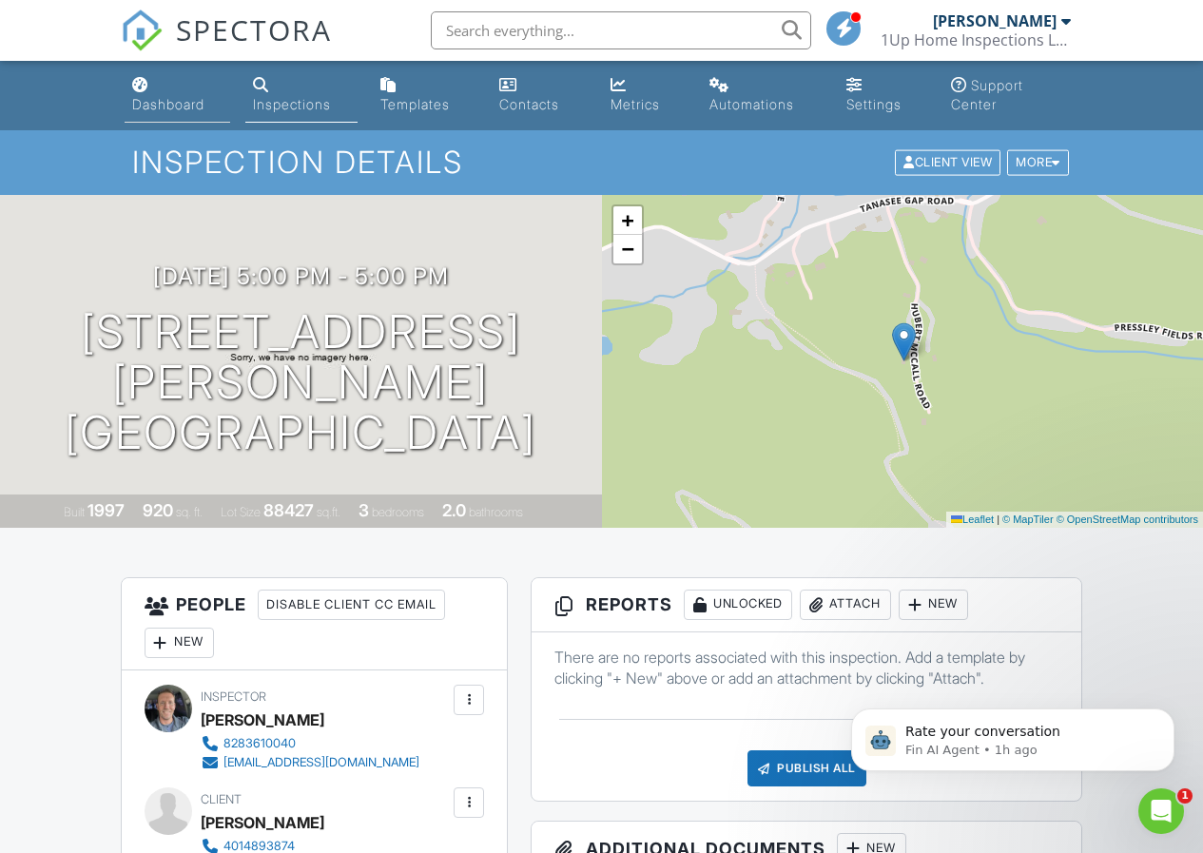
click at [195, 107] on div "Dashboard" at bounding box center [168, 104] width 72 height 16
